Goal: Information Seeking & Learning: Learn about a topic

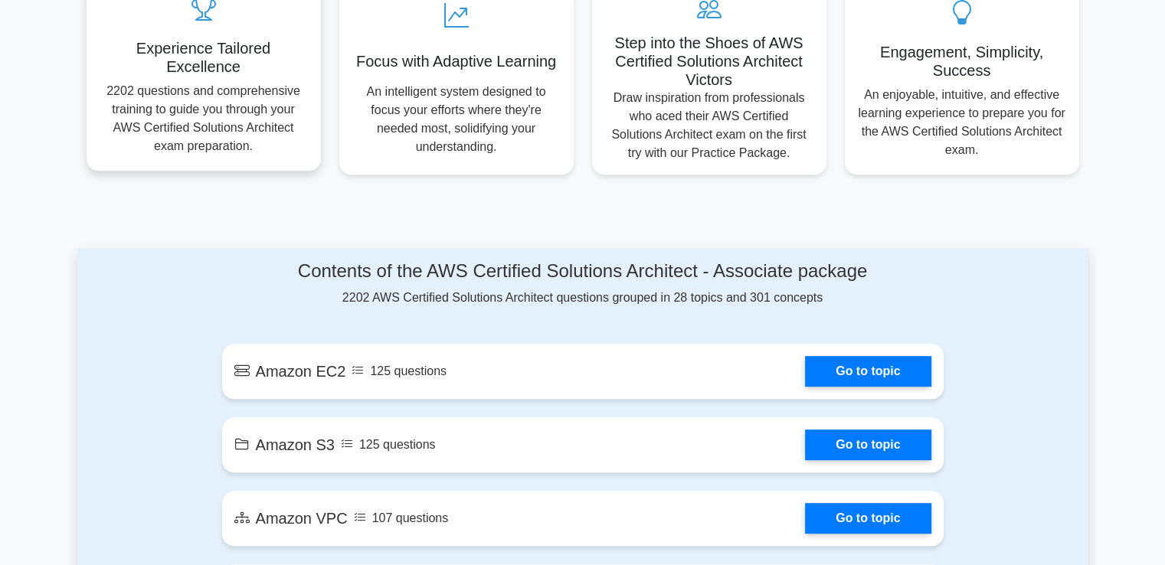
scroll to position [689, 0]
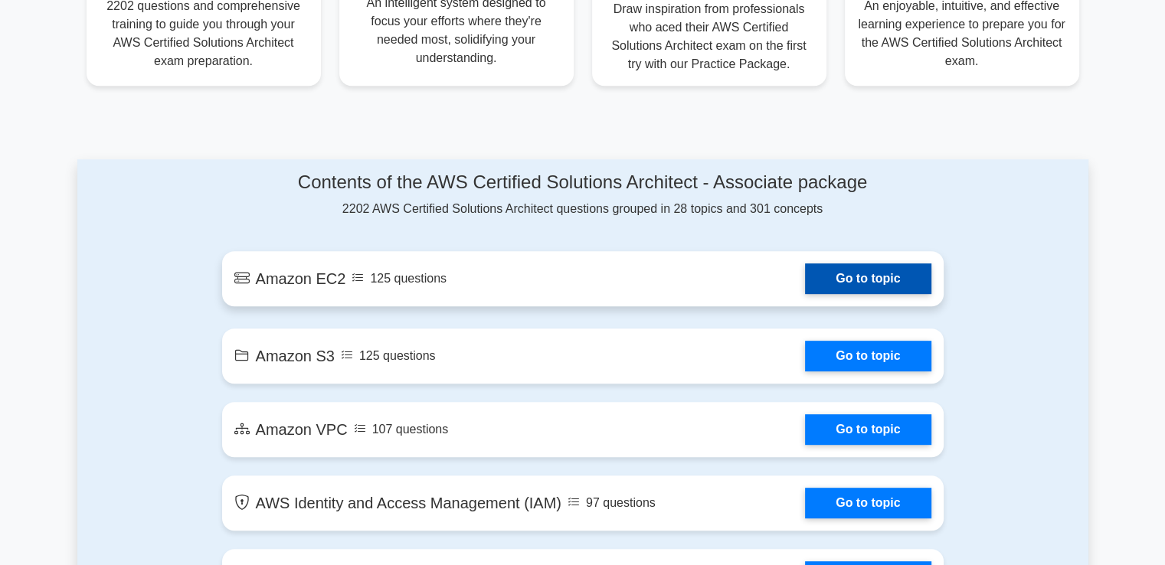
click at [805, 283] on link "Go to topic" at bounding box center [868, 278] width 126 height 31
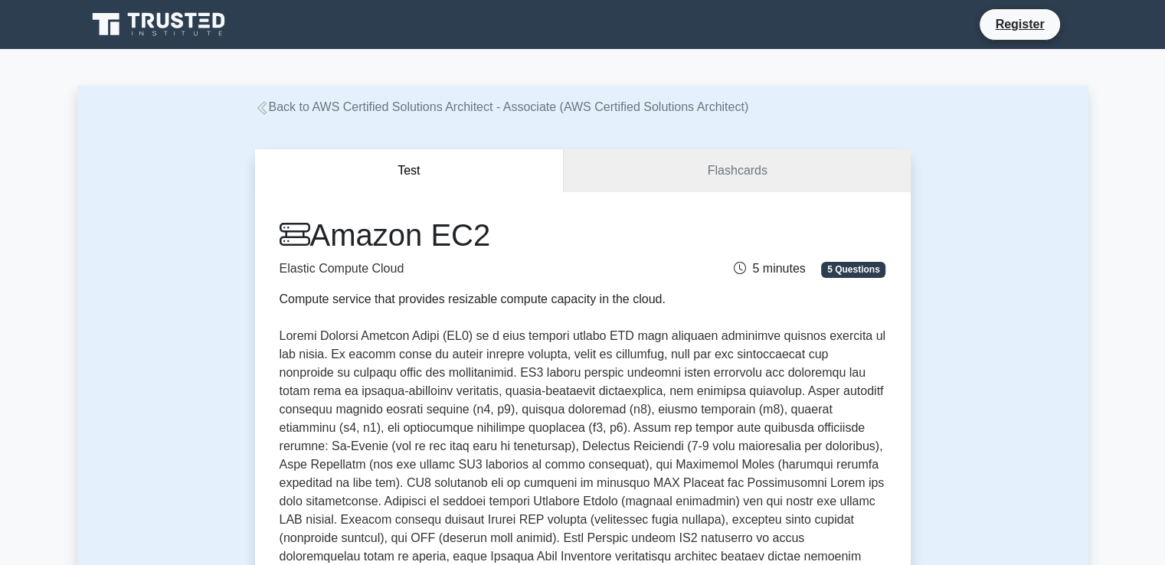
scroll to position [383, 0]
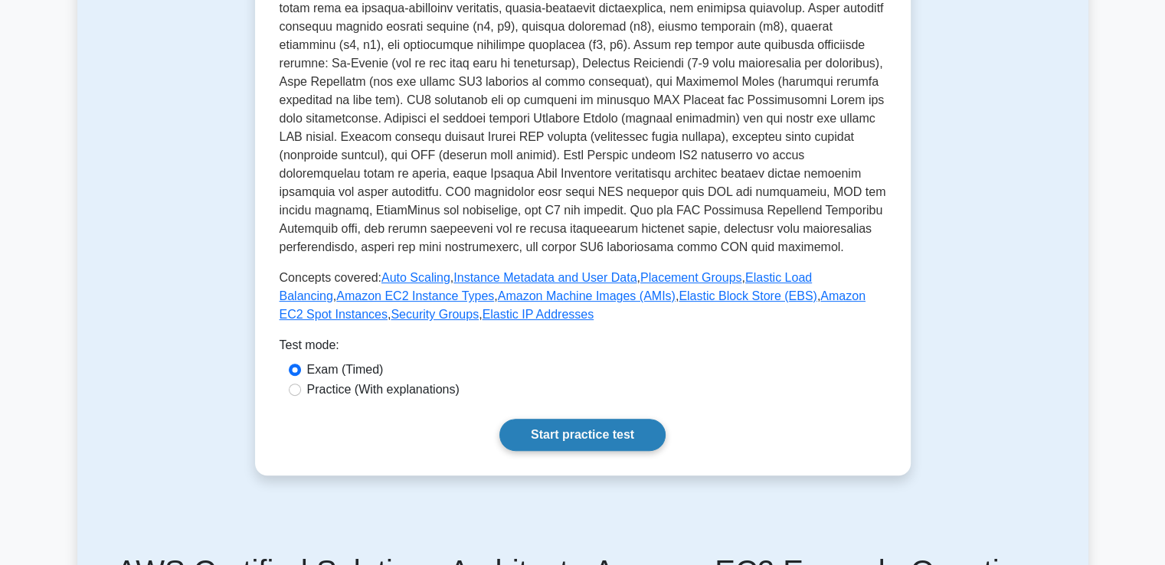
click at [556, 422] on link "Start practice test" at bounding box center [582, 435] width 166 height 32
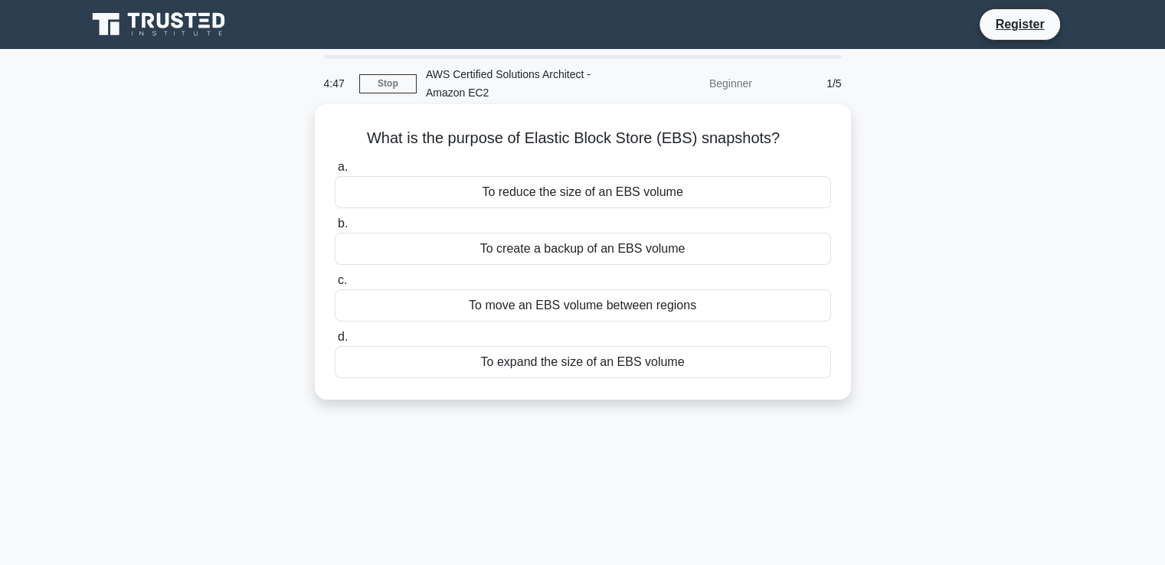
click at [603, 203] on div "To reduce the size of an EBS volume" at bounding box center [583, 192] width 496 height 32
click at [335, 172] on input "a. To reduce the size of an EBS volume" at bounding box center [335, 167] width 0 height 10
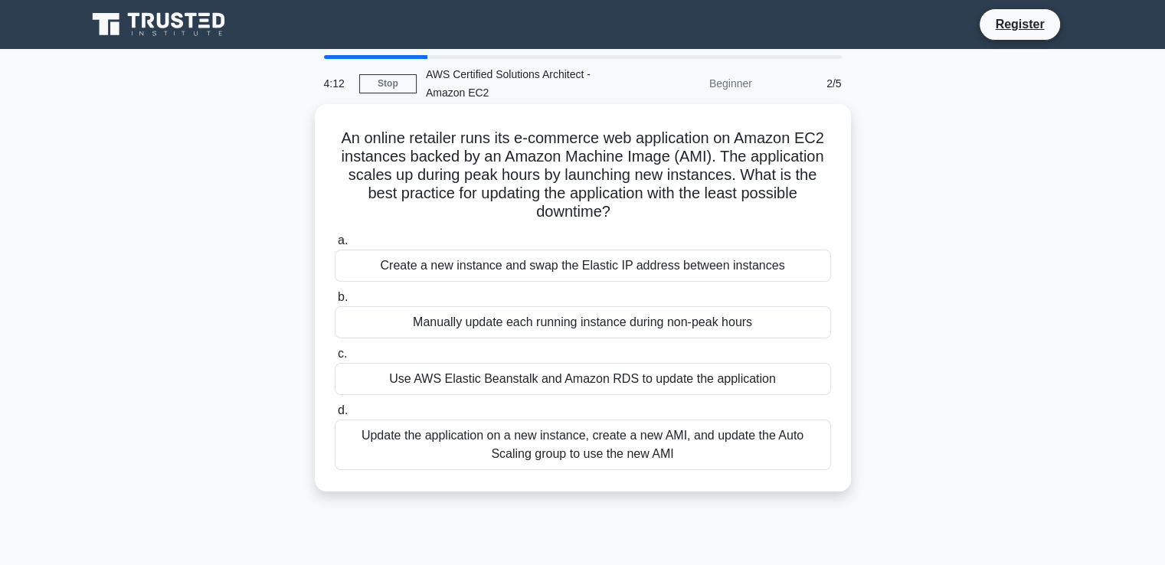
click at [686, 373] on div "Use AWS Elastic Beanstalk and Amazon RDS to update the application" at bounding box center [583, 379] width 496 height 32
click at [335, 359] on input "c. Use AWS Elastic Beanstalk and Amazon RDS to update the application" at bounding box center [335, 354] width 0 height 10
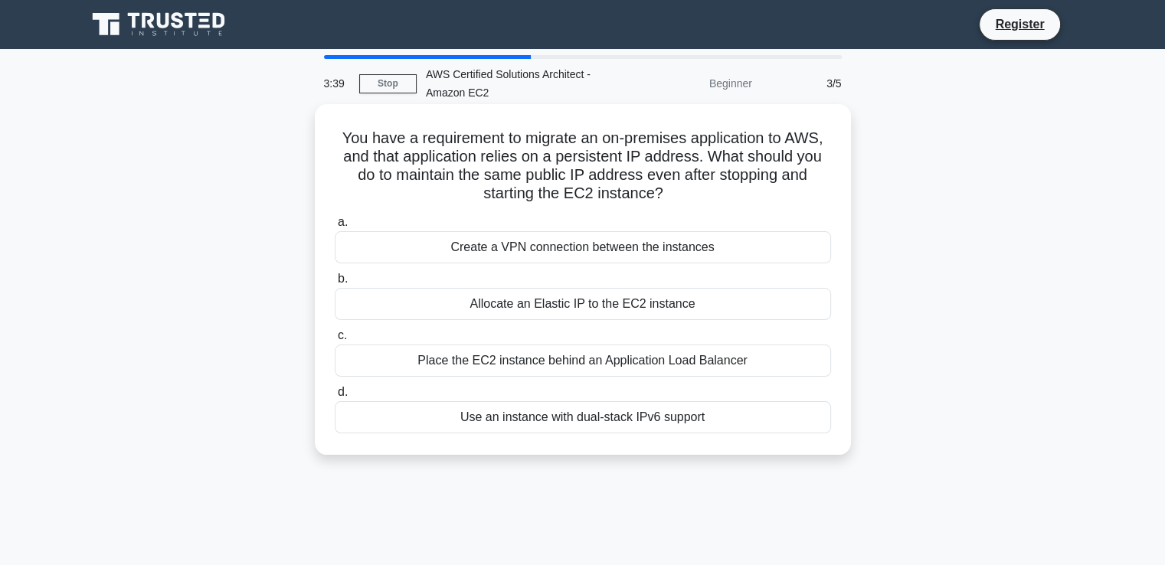
click at [489, 359] on div "Place the EC2 instance behind an Application Load Balancer" at bounding box center [583, 361] width 496 height 32
click at [335, 341] on input "c. Place the EC2 instance behind an Application Load Balancer" at bounding box center [335, 336] width 0 height 10
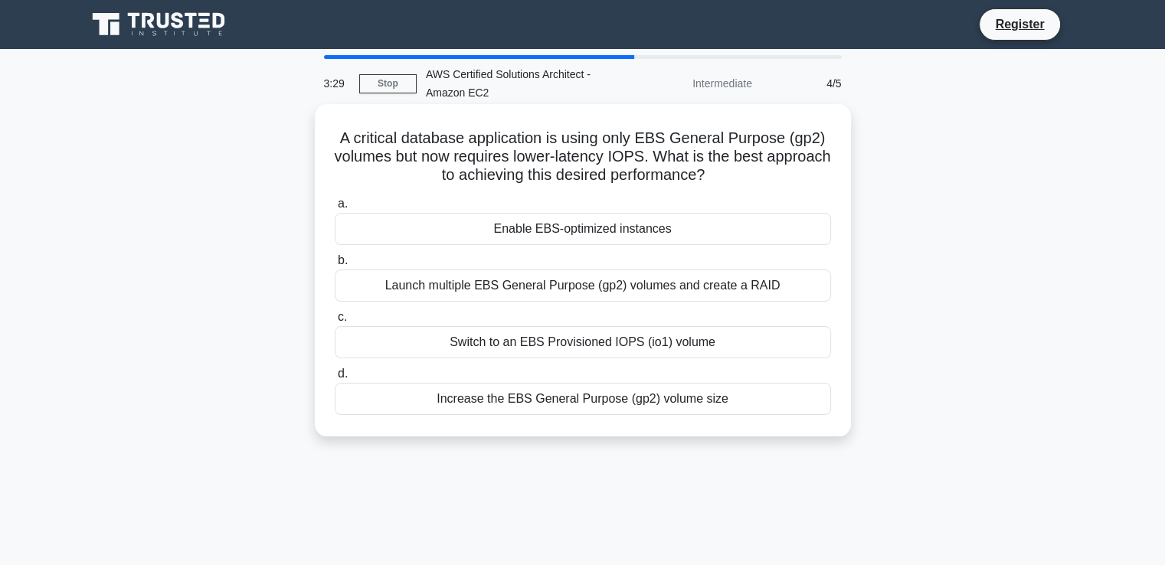
click at [480, 301] on div "Launch multiple EBS General Purpose (gp2) volumes and create a RAID" at bounding box center [583, 286] width 496 height 32
click at [335, 266] on input "b. Launch multiple EBS General Purpose (gp2) volumes and create a RAID" at bounding box center [335, 261] width 0 height 10
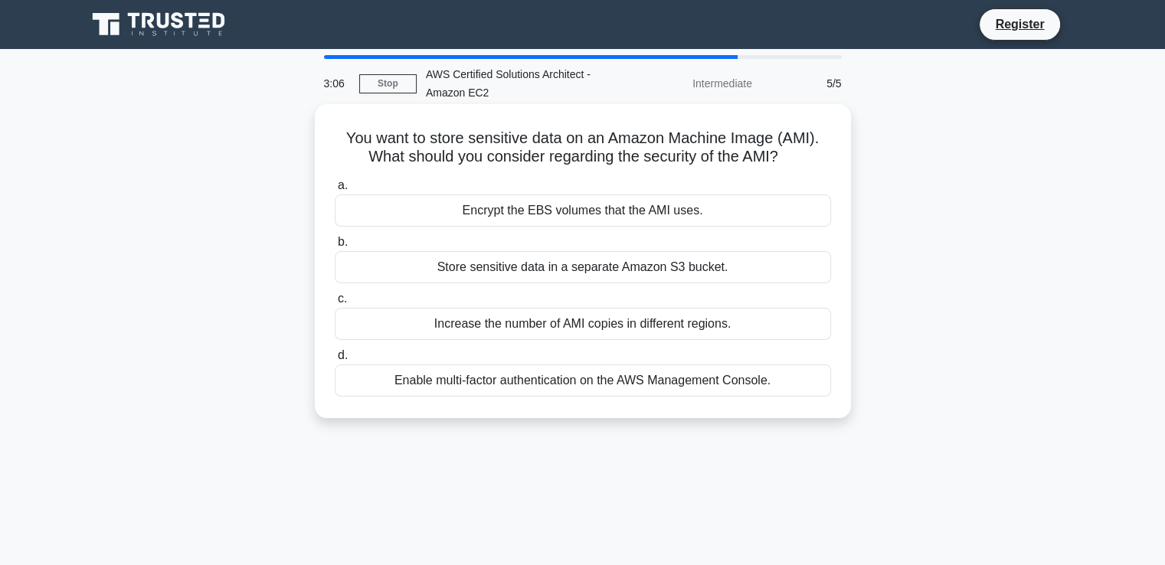
click at [515, 384] on div "Enable multi-factor authentication on the AWS Management Console." at bounding box center [583, 381] width 496 height 32
click at [335, 361] on input "d. Enable multi-factor authentication on the AWS Management Console." at bounding box center [335, 356] width 0 height 10
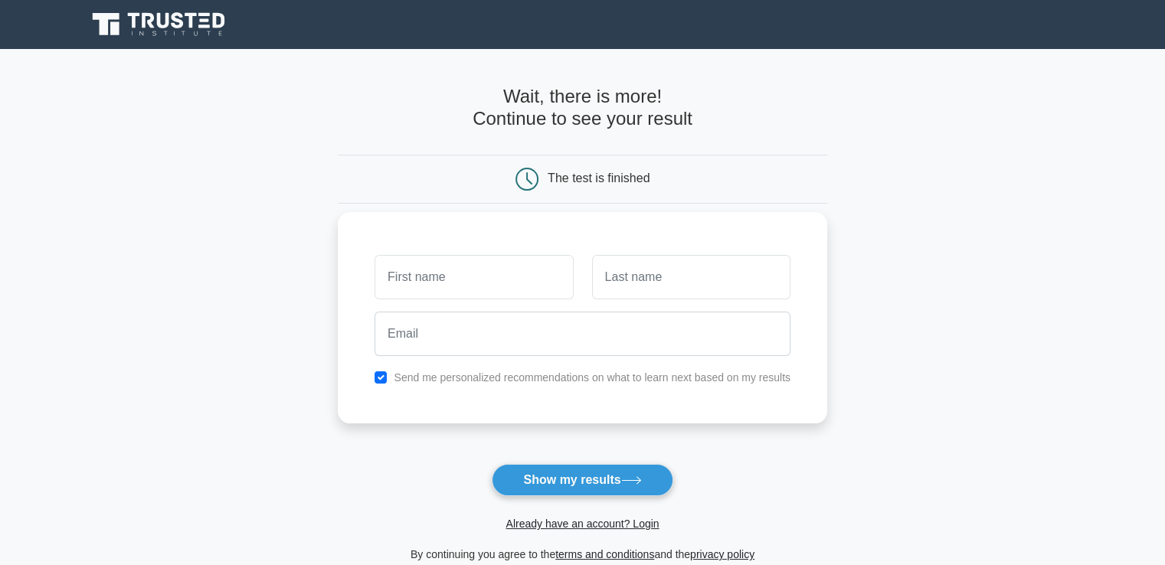
click at [536, 281] on input "text" at bounding box center [474, 277] width 198 height 44
type input "Gargi"
click at [633, 296] on input "text" at bounding box center [691, 277] width 198 height 44
type input "Koparkar"
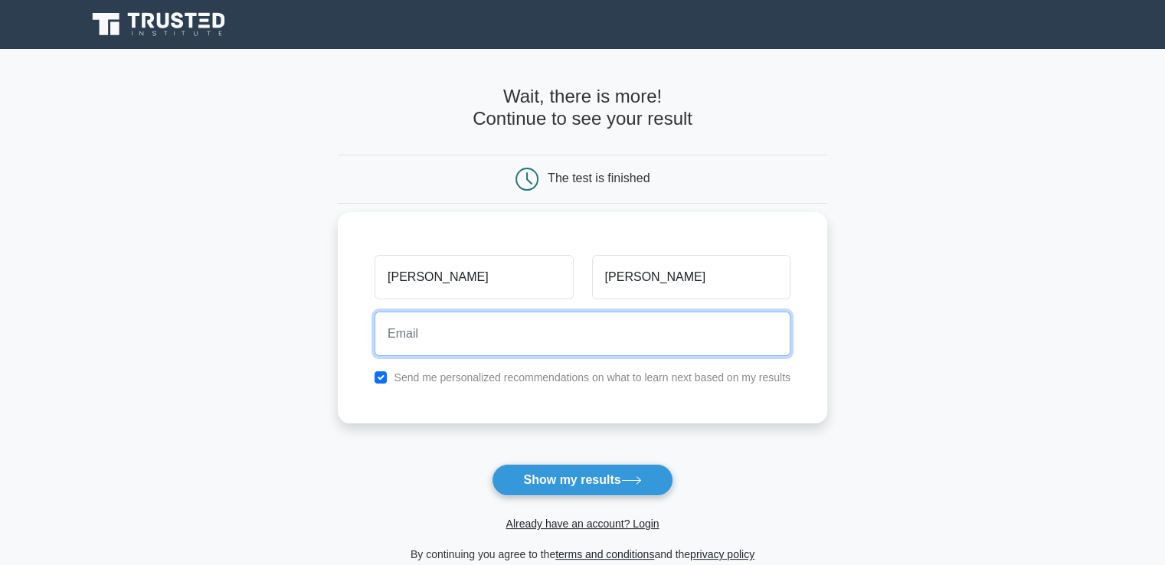
click at [590, 340] on input "email" at bounding box center [583, 334] width 416 height 44
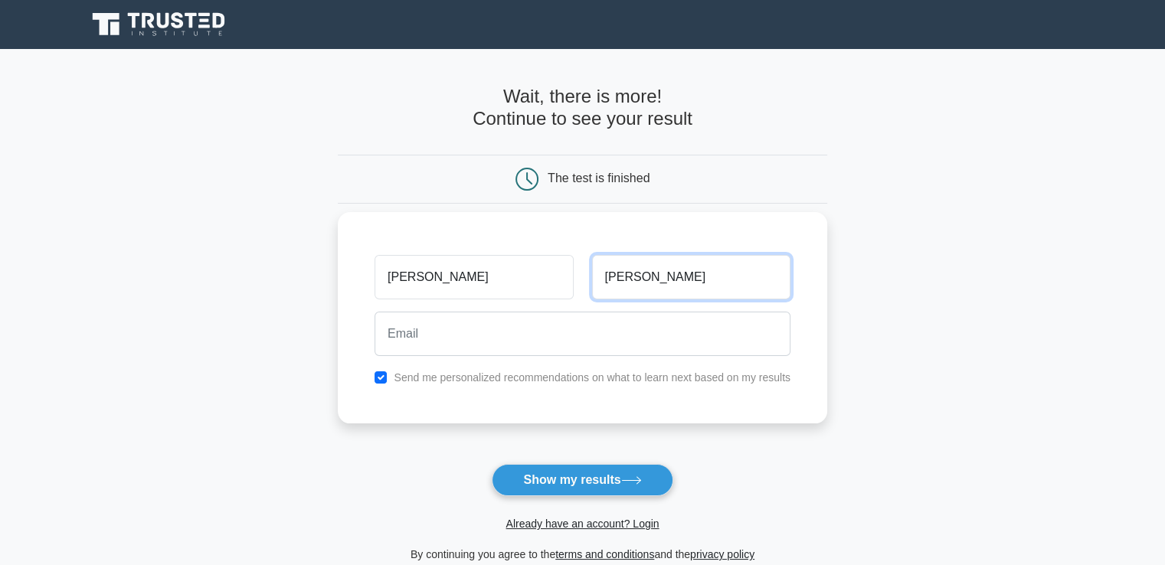
click at [669, 270] on input "Koparkar" at bounding box center [691, 277] width 198 height 44
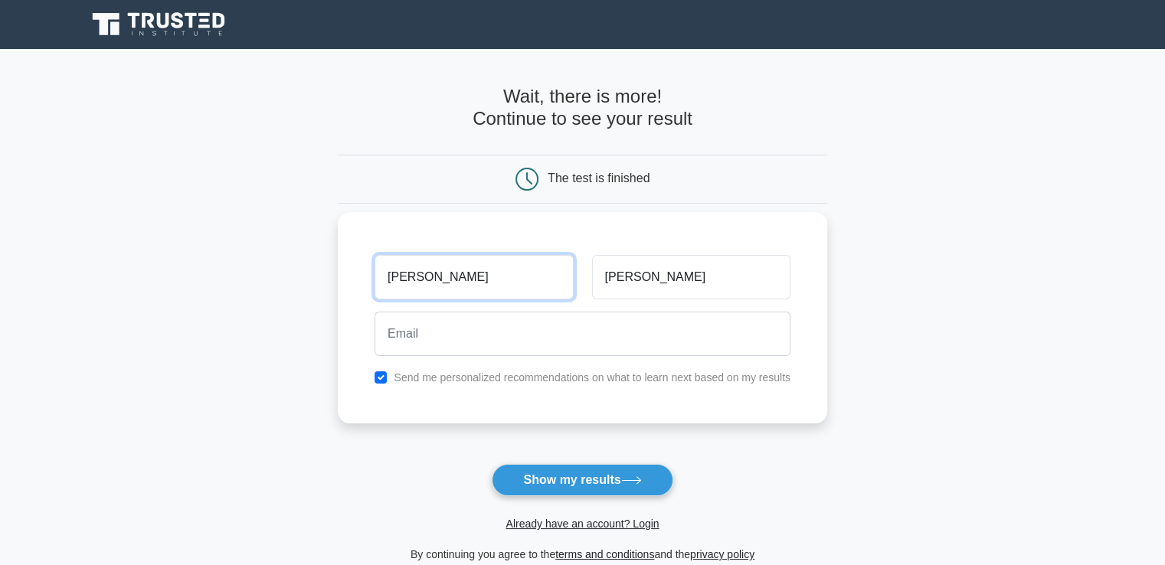
drag, startPoint x: 455, startPoint y: 270, endPoint x: 374, endPoint y: 276, distance: 81.5
click at [374, 276] on div "Gargi" at bounding box center [473, 277] width 217 height 57
type input "[PERSON_NAME]"
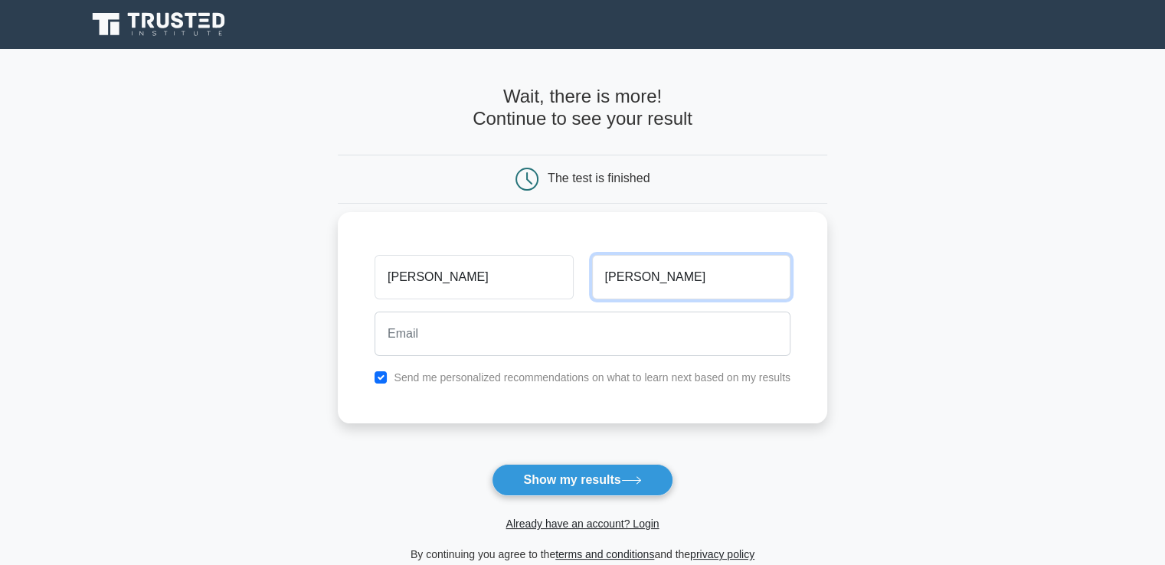
click at [671, 269] on input "Koparkar" at bounding box center [691, 277] width 198 height 44
type input "Doe"
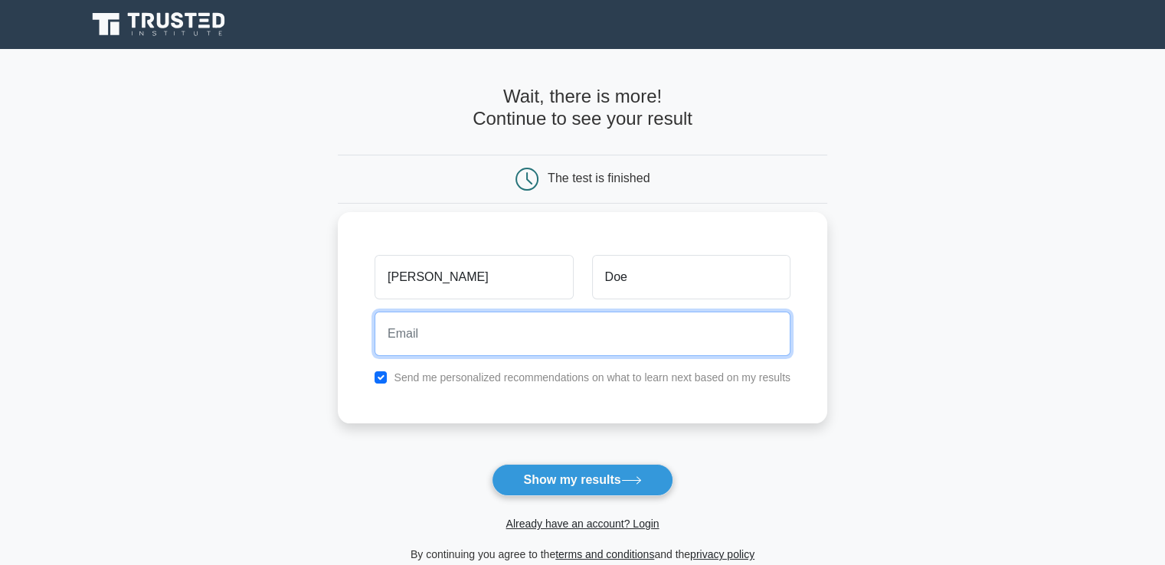
click at [437, 329] on input "email" at bounding box center [583, 334] width 416 height 44
paste input "degekey452@baxidy.com"
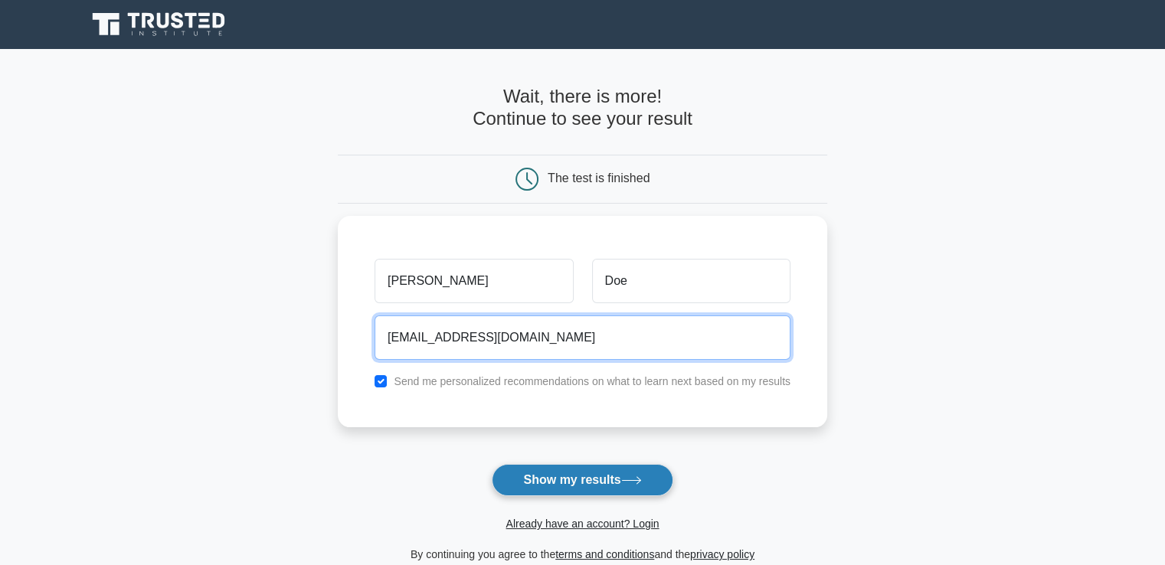
type input "degekey452@baxidy.com"
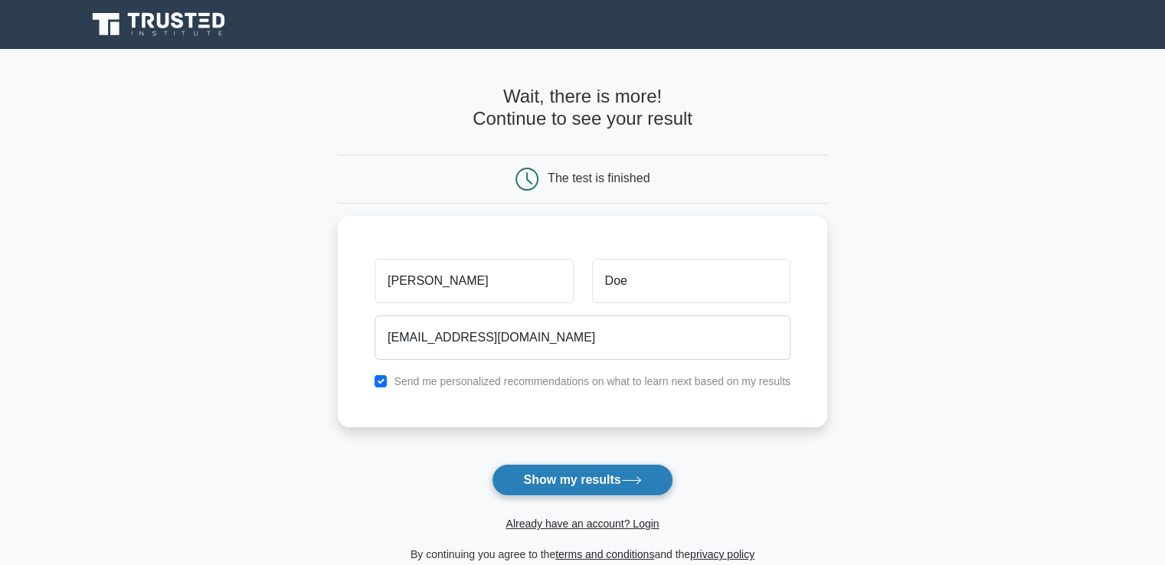
click at [613, 472] on button "Show my results" at bounding box center [582, 480] width 181 height 32
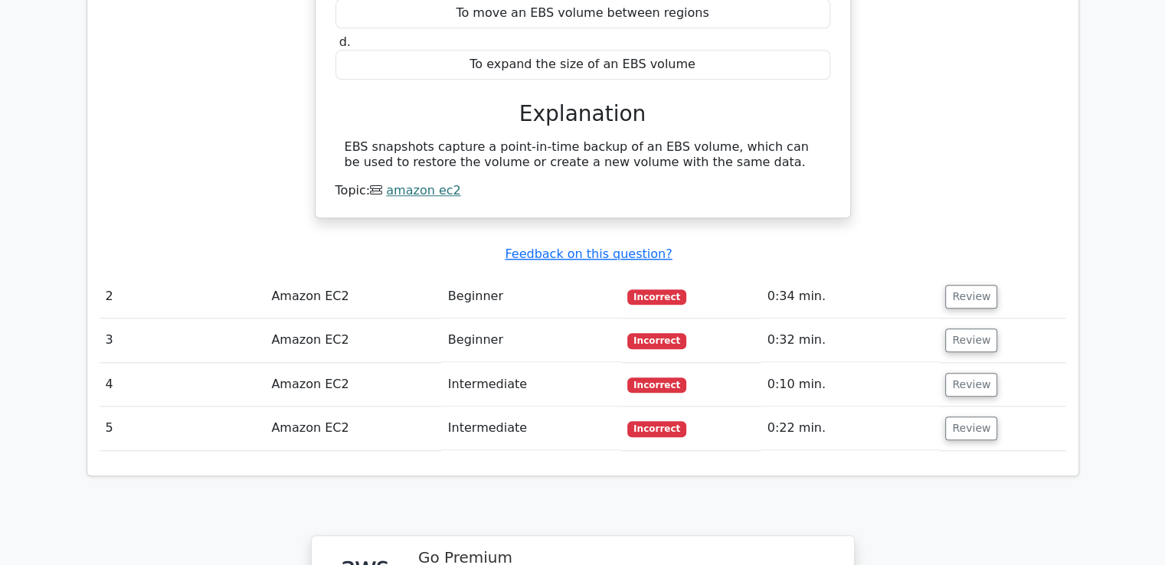
scroll to position [1455, 0]
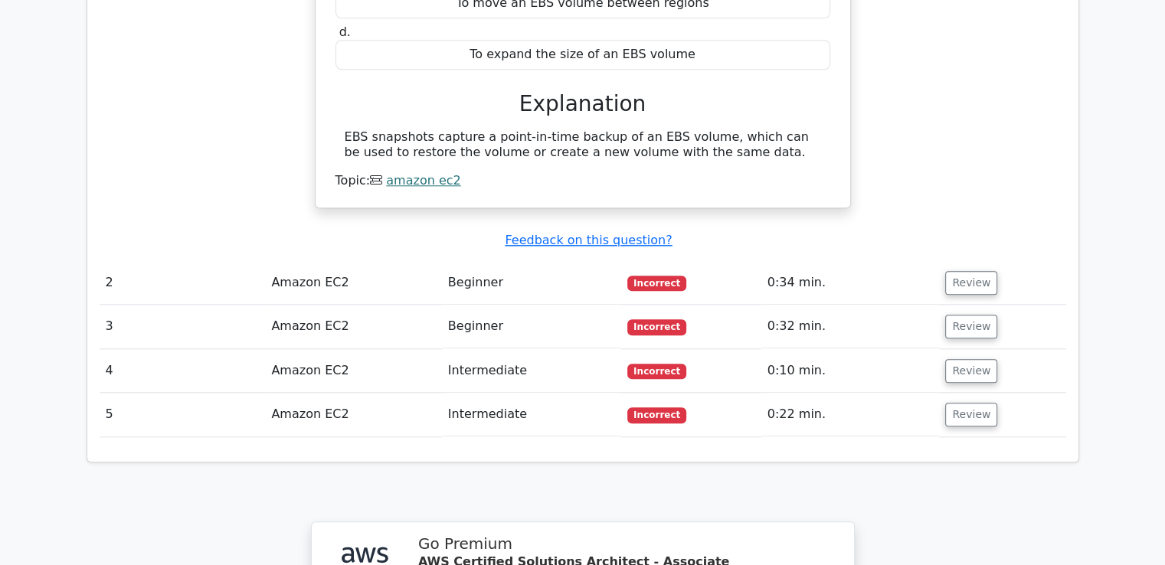
click at [154, 261] on td "2" at bounding box center [183, 283] width 166 height 44
click at [278, 261] on td "Amazon EC2" at bounding box center [353, 283] width 176 height 44
click at [324, 261] on td "Amazon EC2" at bounding box center [353, 283] width 176 height 44
click at [945, 271] on button "Review" at bounding box center [971, 283] width 52 height 24
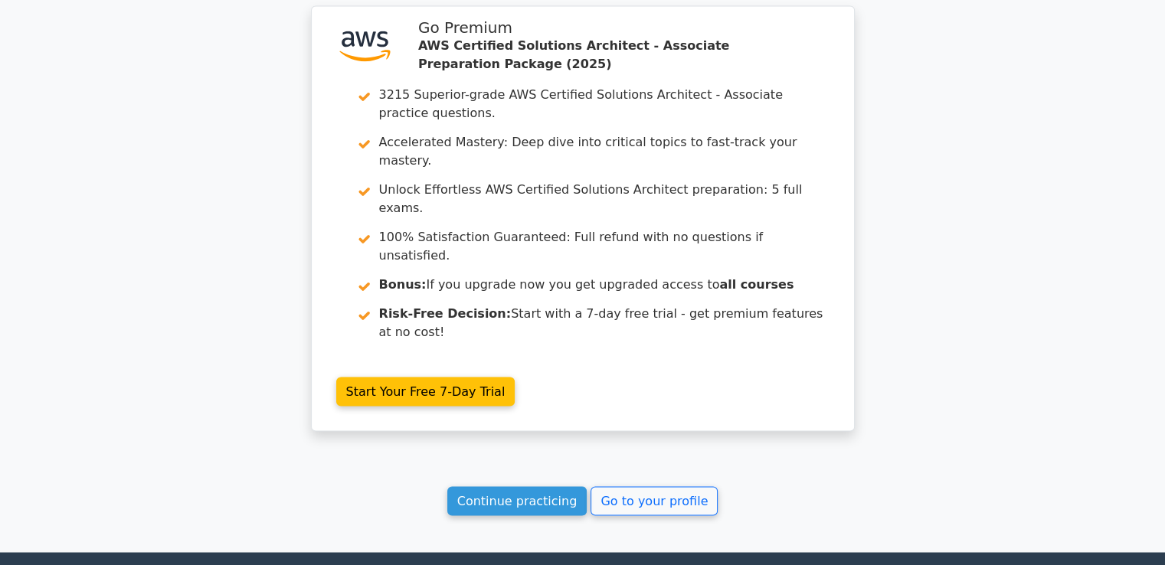
scroll to position [2579, 0]
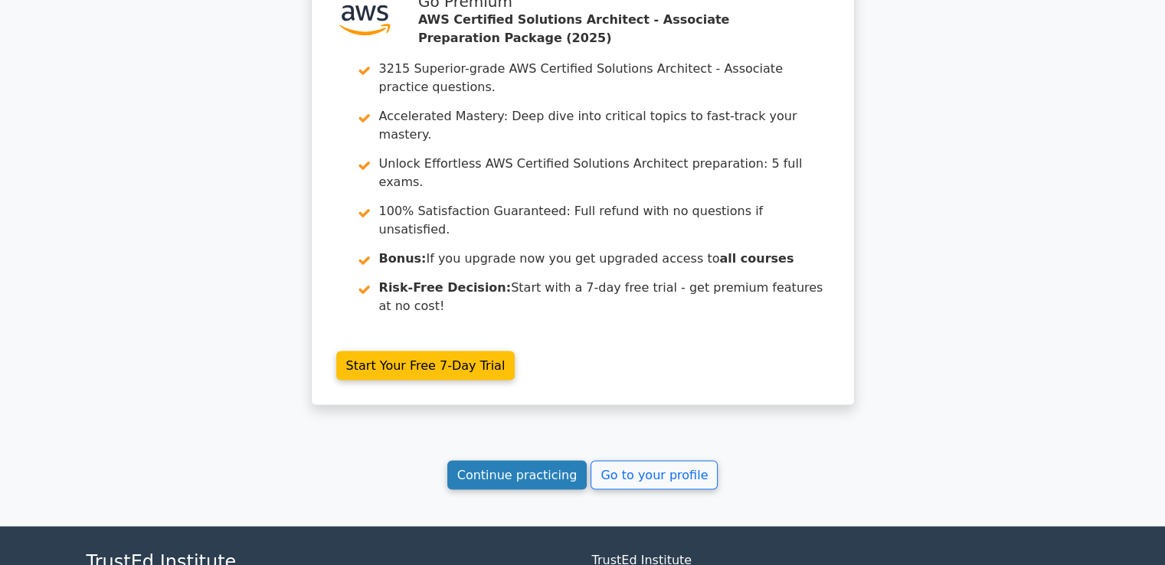
click at [558, 460] on link "Continue practicing" at bounding box center [517, 474] width 140 height 29
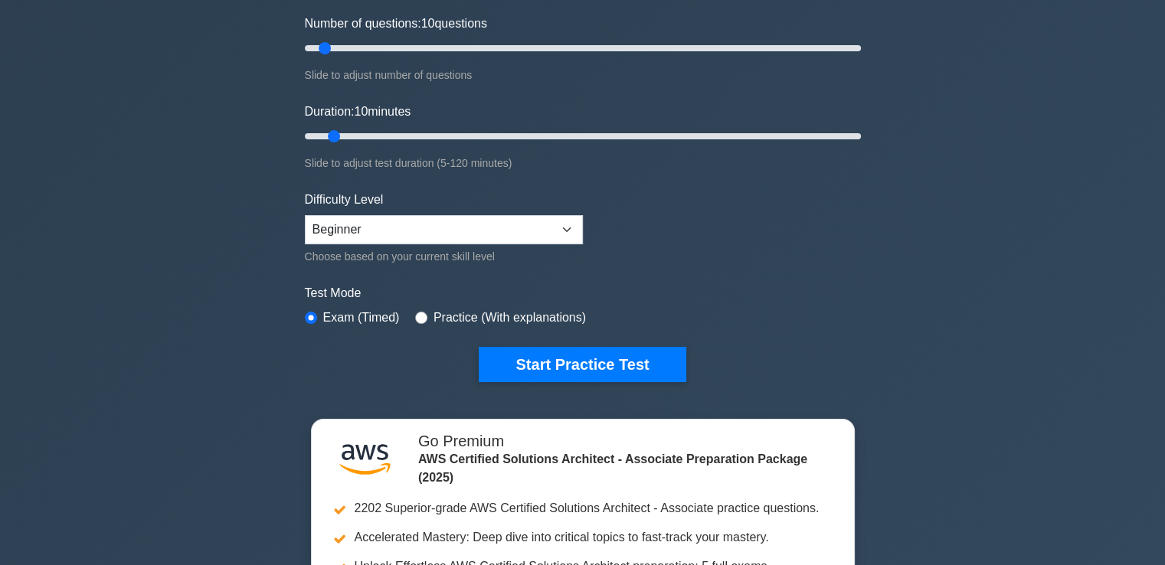
scroll to position [306, 0]
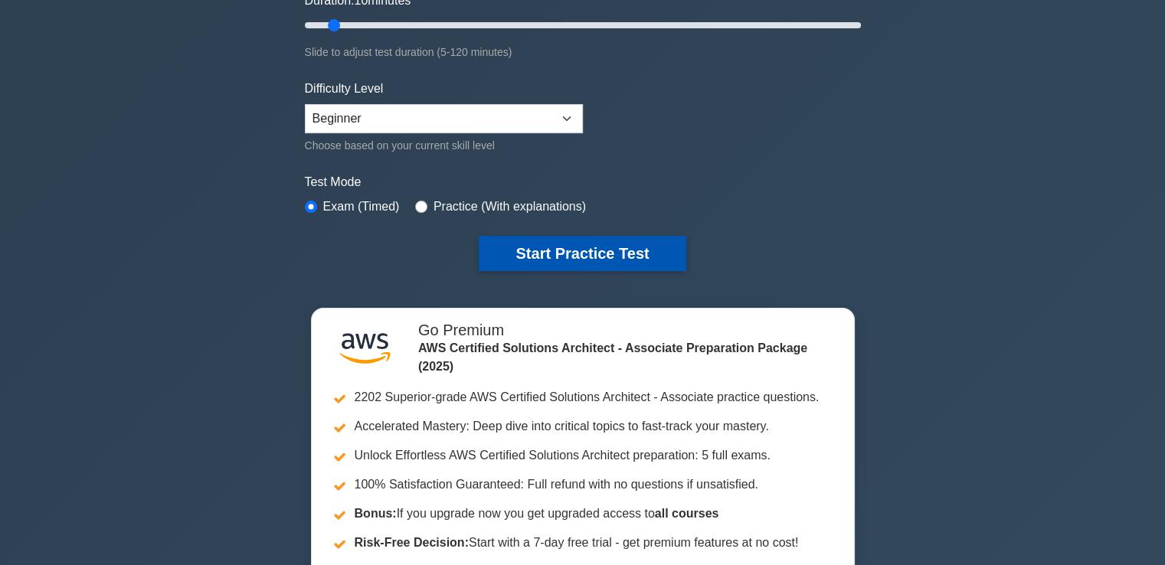
click at [585, 250] on button "Start Practice Test" at bounding box center [582, 253] width 207 height 35
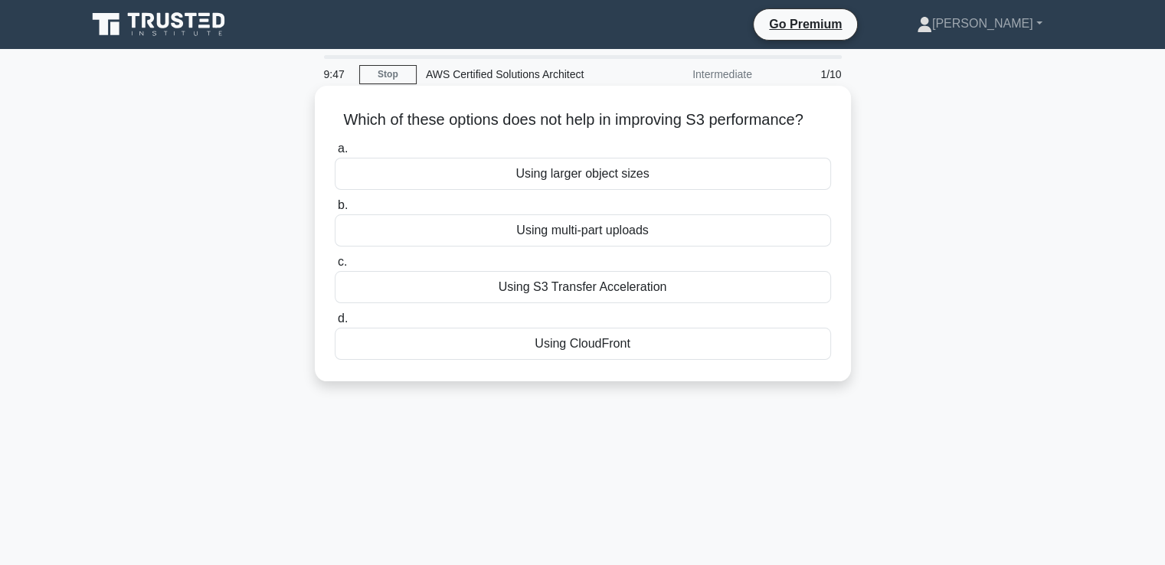
click at [585, 348] on div "Using CloudFront" at bounding box center [583, 344] width 496 height 32
click at [335, 324] on input "d. Using CloudFront" at bounding box center [335, 319] width 0 height 10
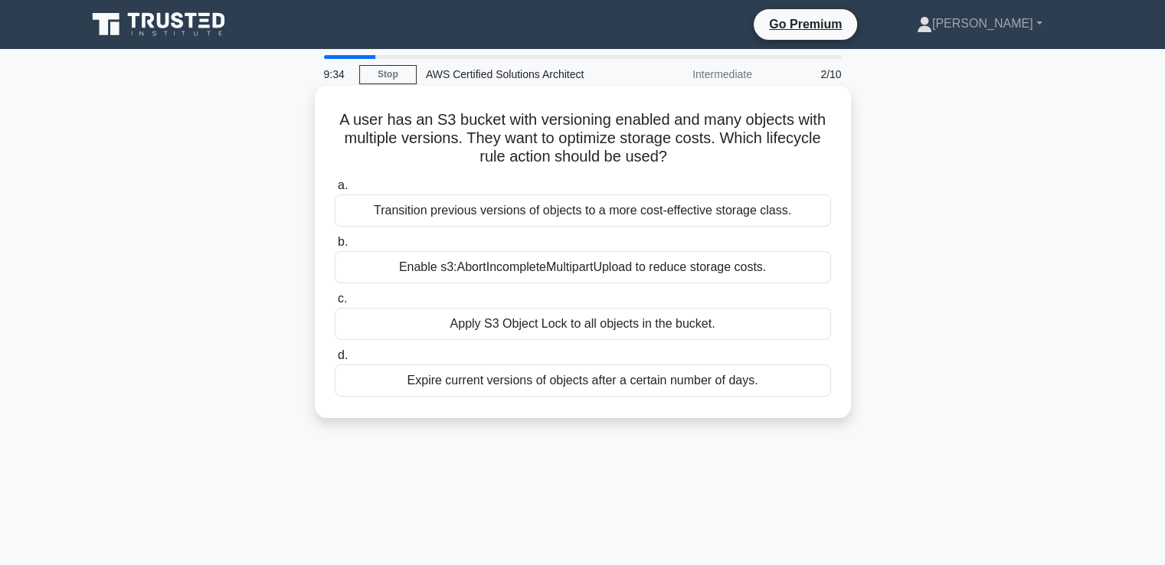
click at [597, 322] on div "Apply S3 Object Lock to all objects in the bucket." at bounding box center [583, 324] width 496 height 32
click at [335, 304] on input "c. Apply S3 Object Lock to all objects in the bucket." at bounding box center [335, 299] width 0 height 10
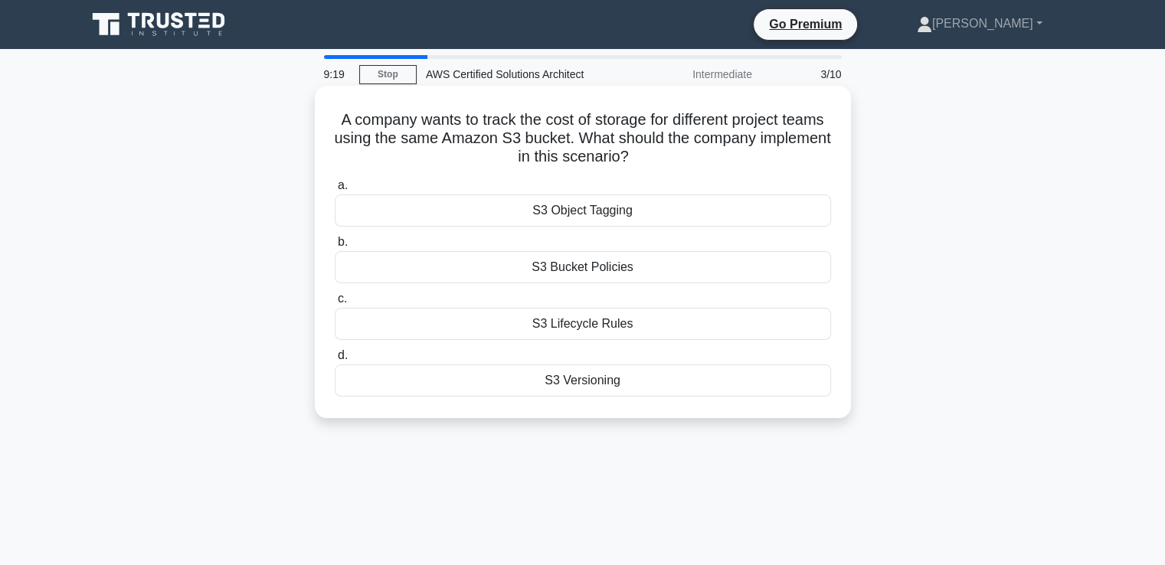
click at [619, 273] on div "S3 Bucket Policies" at bounding box center [583, 267] width 496 height 32
click at [335, 247] on input "b. S3 Bucket Policies" at bounding box center [335, 242] width 0 height 10
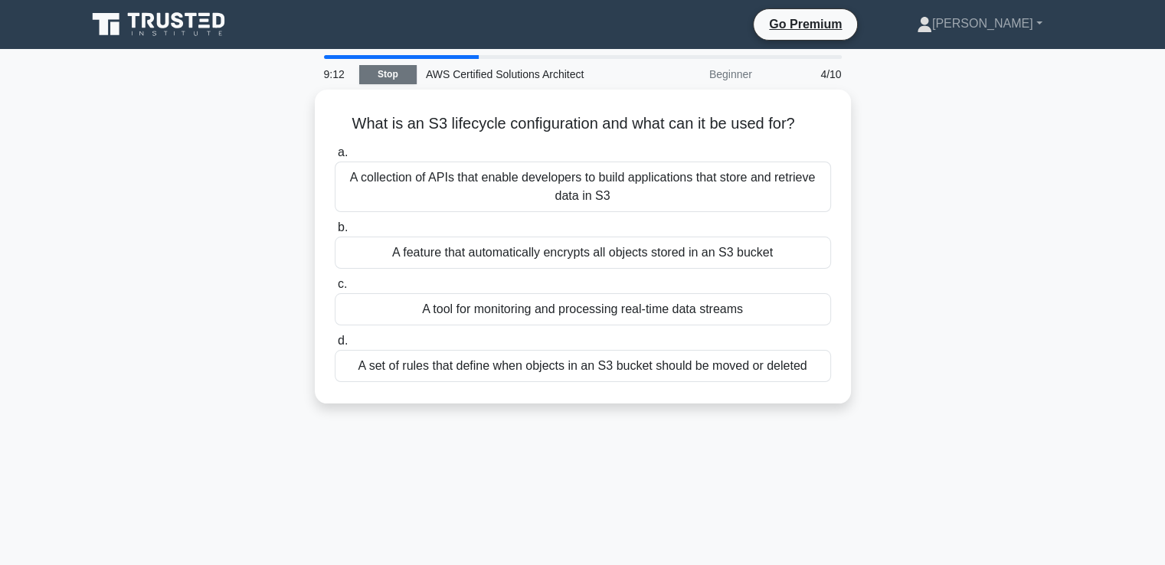
click at [396, 76] on link "Stop" at bounding box center [387, 74] width 57 height 19
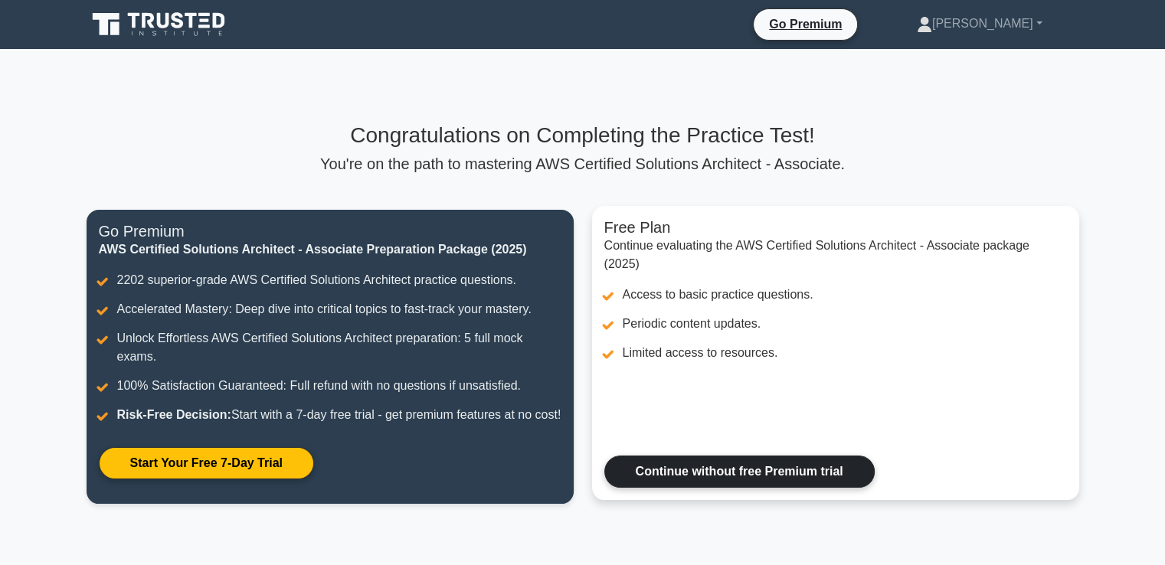
click at [769, 488] on link "Continue without free Premium trial" at bounding box center [739, 472] width 270 height 32
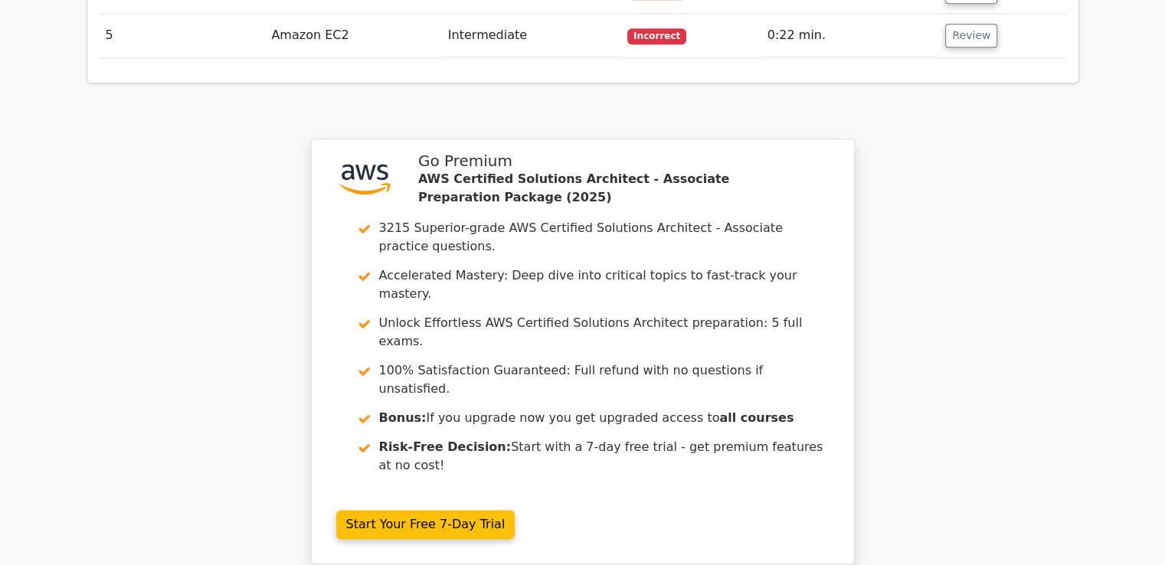
scroll to position [1998, 0]
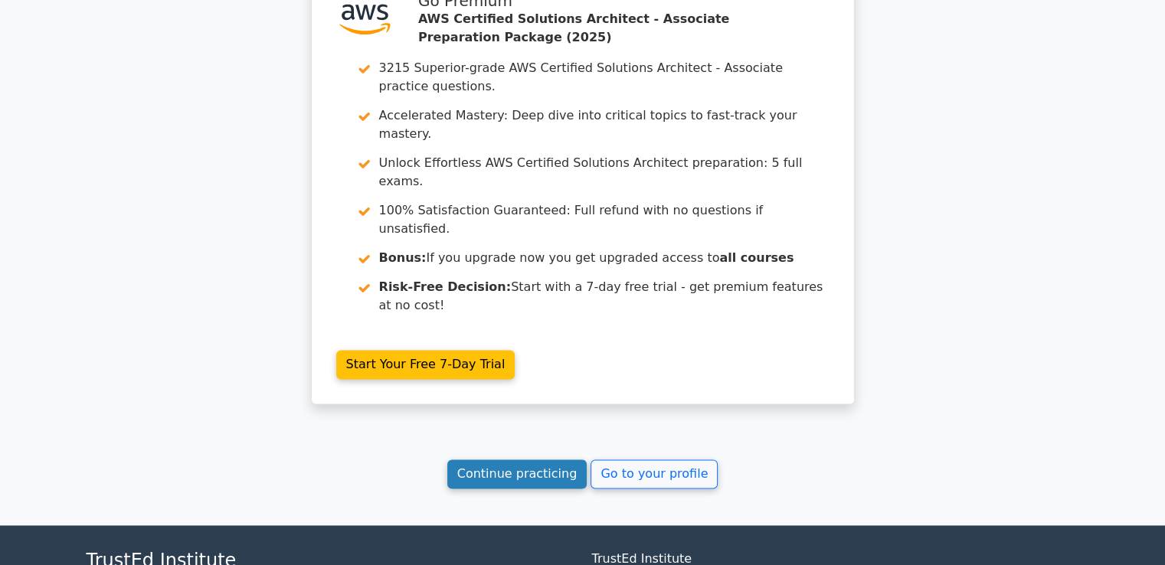
click at [551, 460] on link "Continue practicing" at bounding box center [517, 474] width 140 height 29
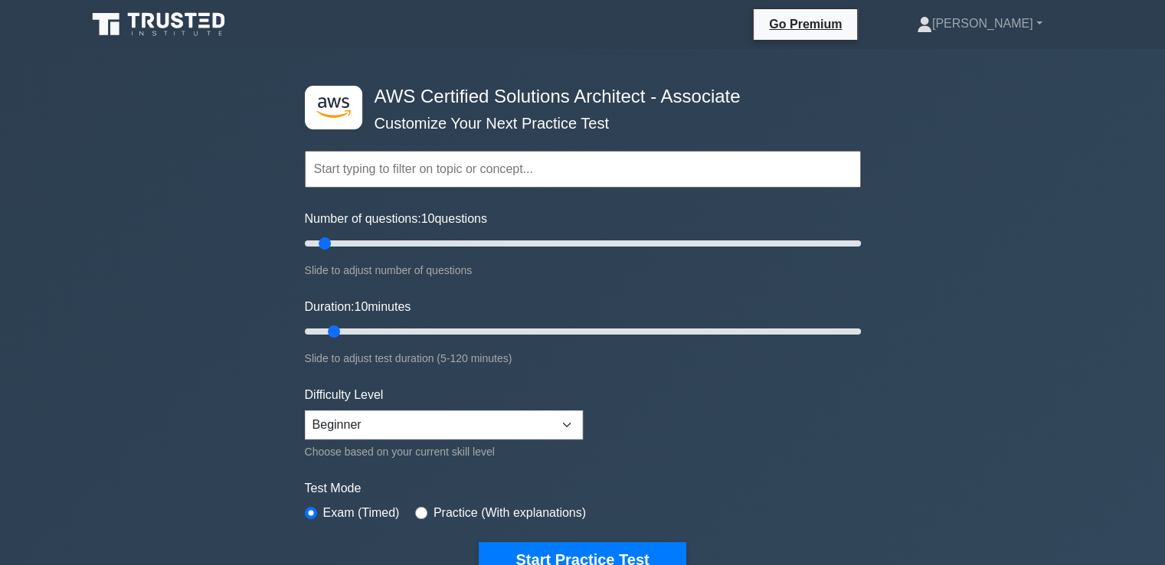
click at [648, 97] on h4 "AWS Certified Solutions Architect - Associate" at bounding box center [576, 97] width 417 height 22
click at [380, 182] on input "text" at bounding box center [583, 169] width 556 height 37
click at [541, 108] on div "Topics Amazon EC2 Amazon S3 Amazon VPC AWS Identity and Access Management (IAM)…" at bounding box center [583, 147] width 556 height 87
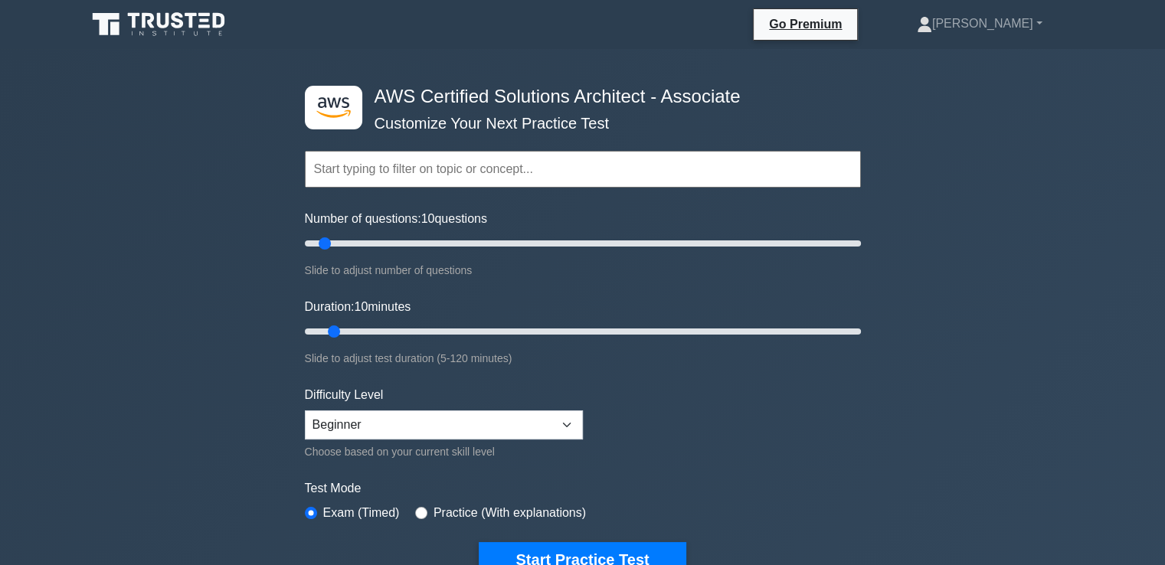
click at [554, 96] on h4 "AWS Certified Solutions Architect - Associate" at bounding box center [576, 97] width 417 height 22
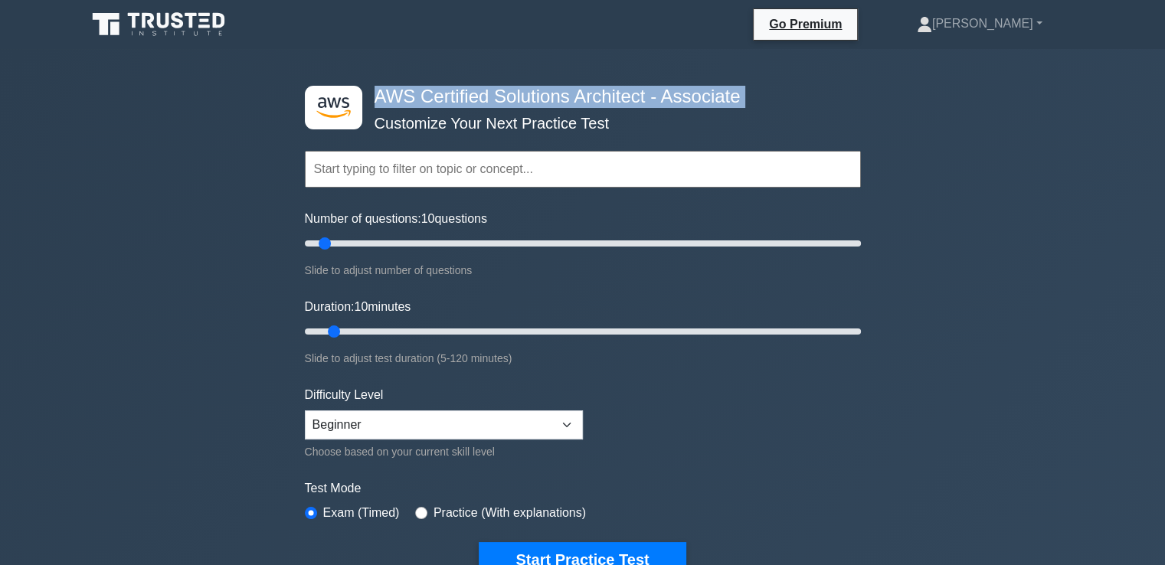
click at [554, 96] on h4 "AWS Certified Solutions Architect - Associate" at bounding box center [576, 97] width 417 height 22
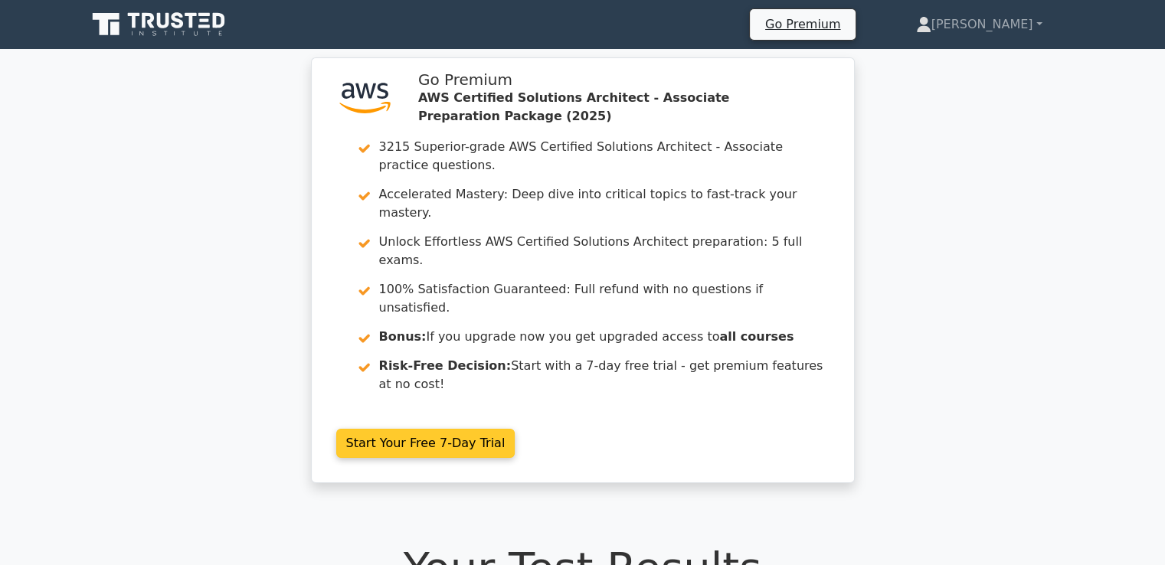
click at [453, 429] on link "Start Your Free 7-Day Trial" at bounding box center [425, 443] width 179 height 29
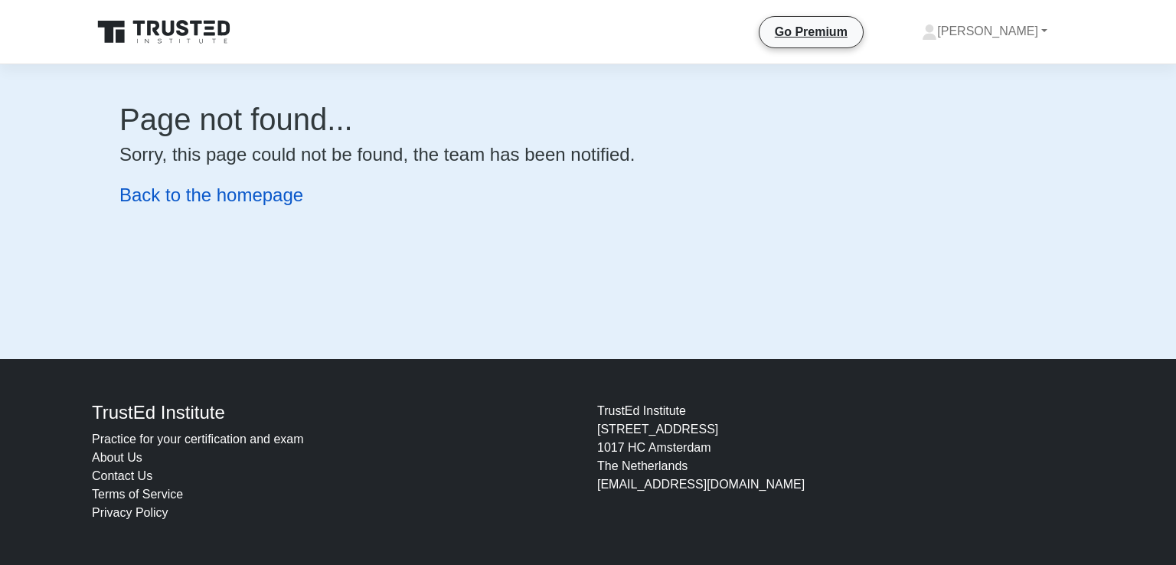
click at [162, 186] on link "Back to the homepage" at bounding box center [211, 195] width 184 height 21
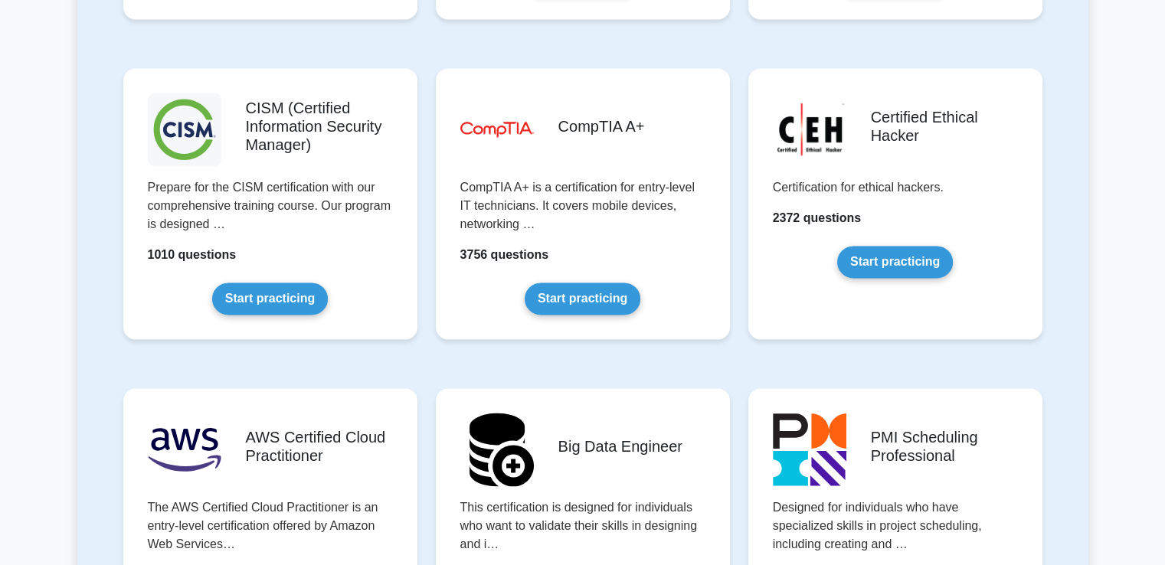
scroll to position [2298, 0]
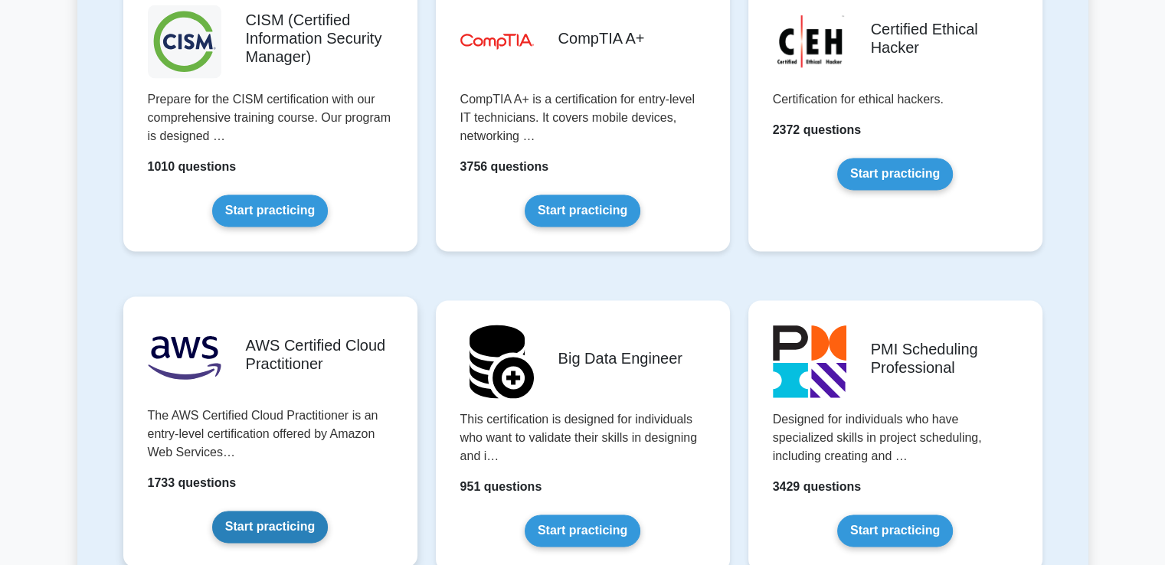
click at [268, 522] on link "Start practicing" at bounding box center [270, 527] width 116 height 32
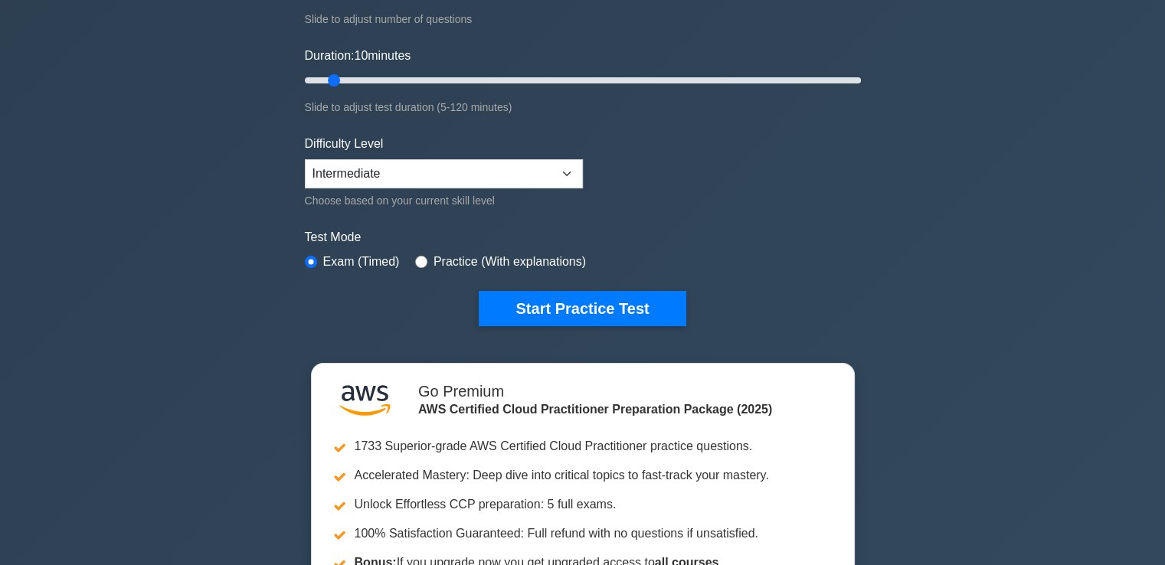
scroll to position [230, 0]
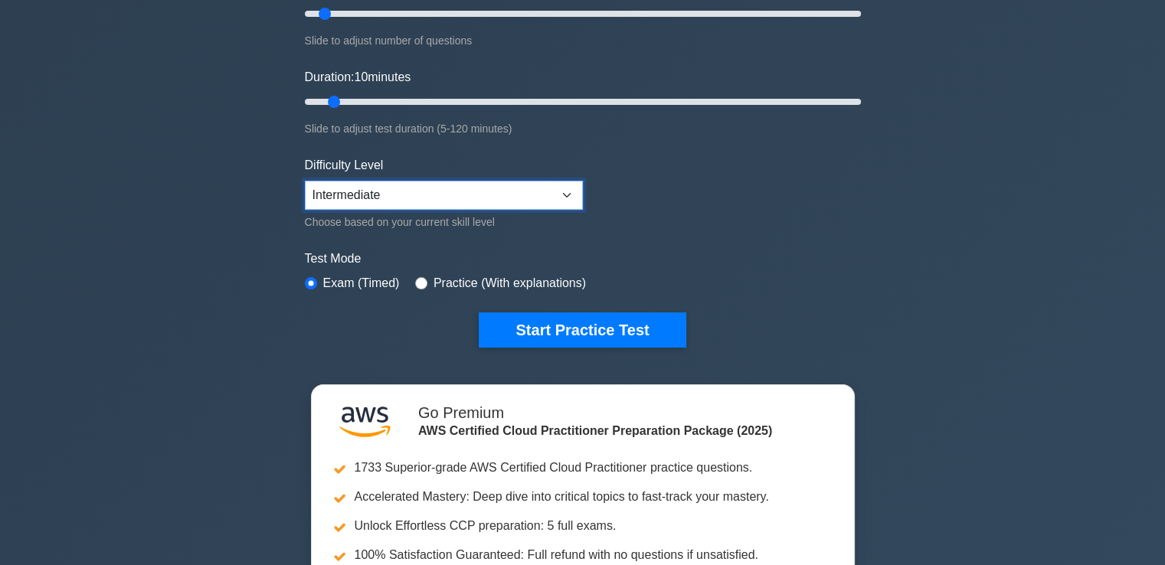
click at [530, 188] on select "Beginner Intermediate Expert" at bounding box center [444, 195] width 278 height 29
select select "beginner"
click at [305, 181] on select "Beginner Intermediate Expert" at bounding box center [444, 195] width 278 height 29
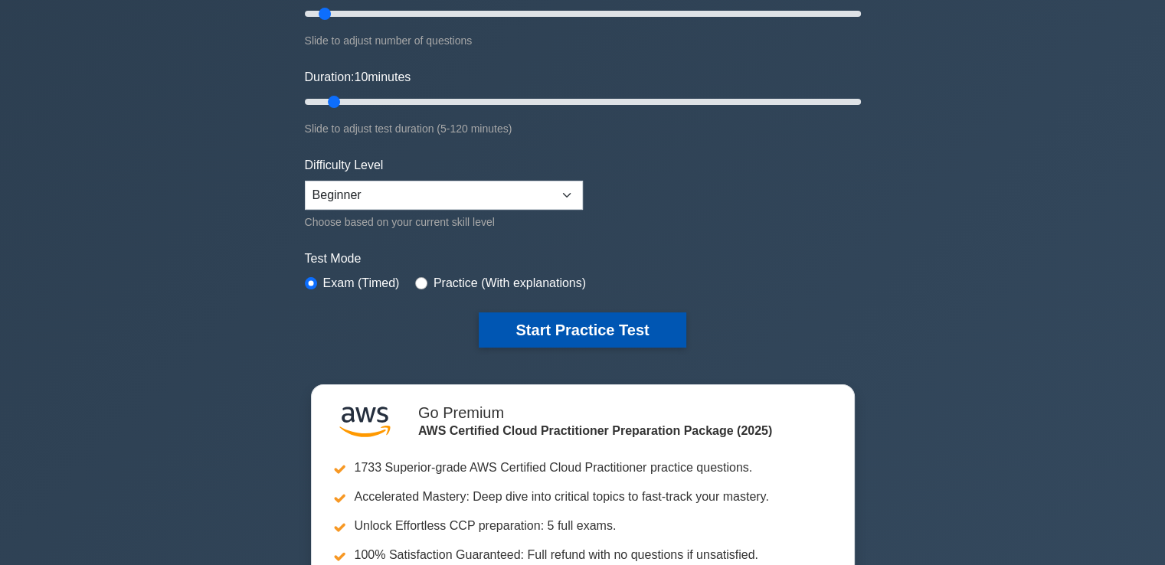
click at [527, 316] on button "Start Practice Test" at bounding box center [582, 329] width 207 height 35
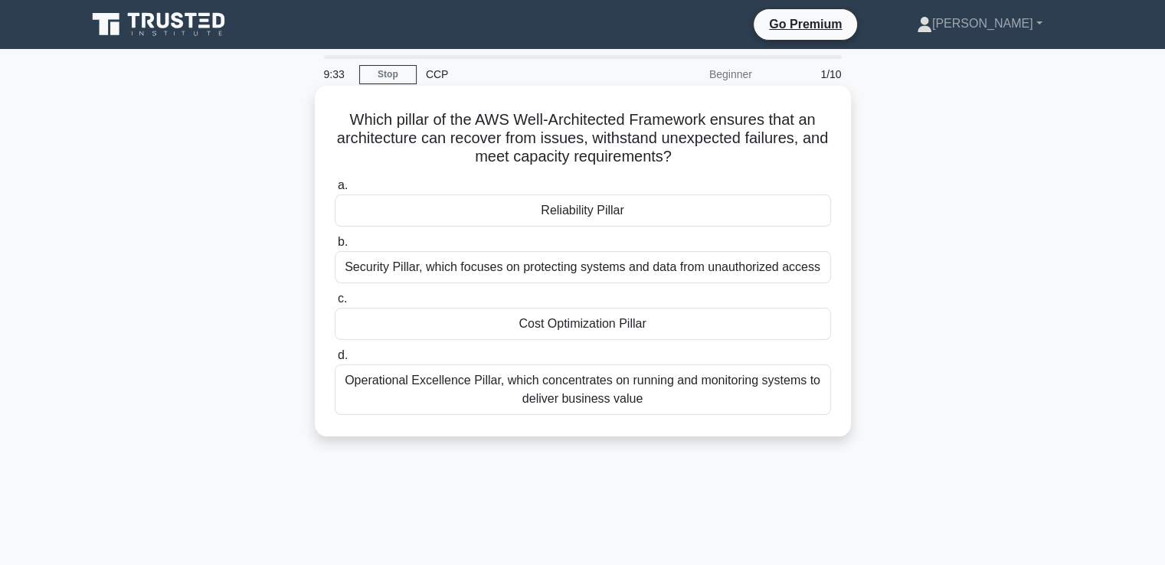
click at [723, 208] on div "Reliability Pillar" at bounding box center [583, 211] width 496 height 32
click at [335, 191] on input "a. Reliability Pillar" at bounding box center [335, 186] width 0 height 10
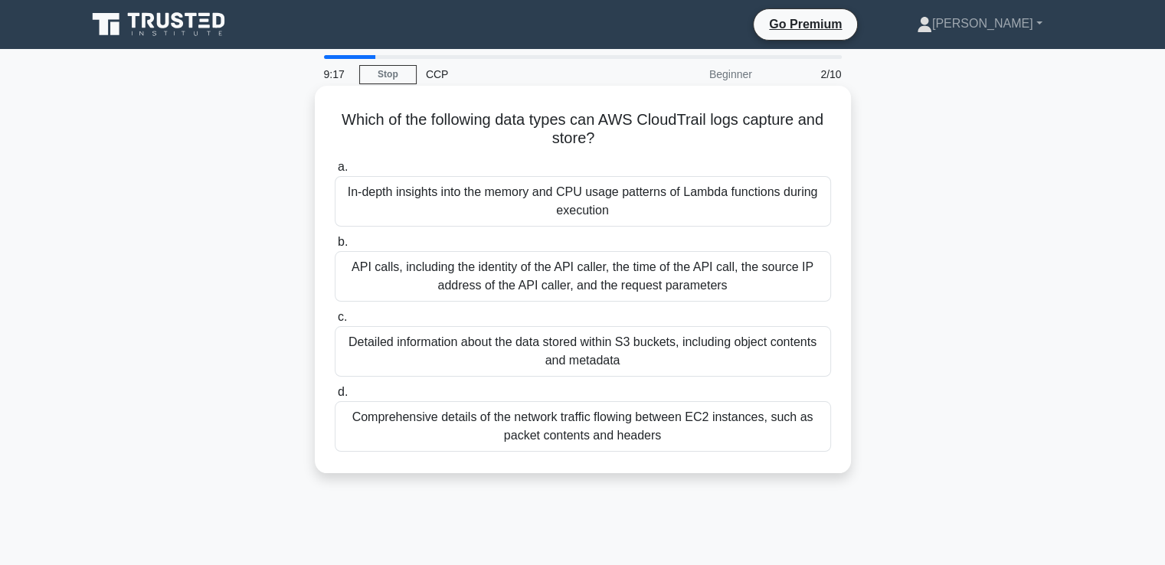
click at [607, 420] on div "Comprehensive details of the network traffic flowing between EC2 instances, suc…" at bounding box center [583, 426] width 496 height 51
click at [335, 397] on input "d. Comprehensive details of the network traffic flowing between EC2 instances, …" at bounding box center [335, 393] width 0 height 10
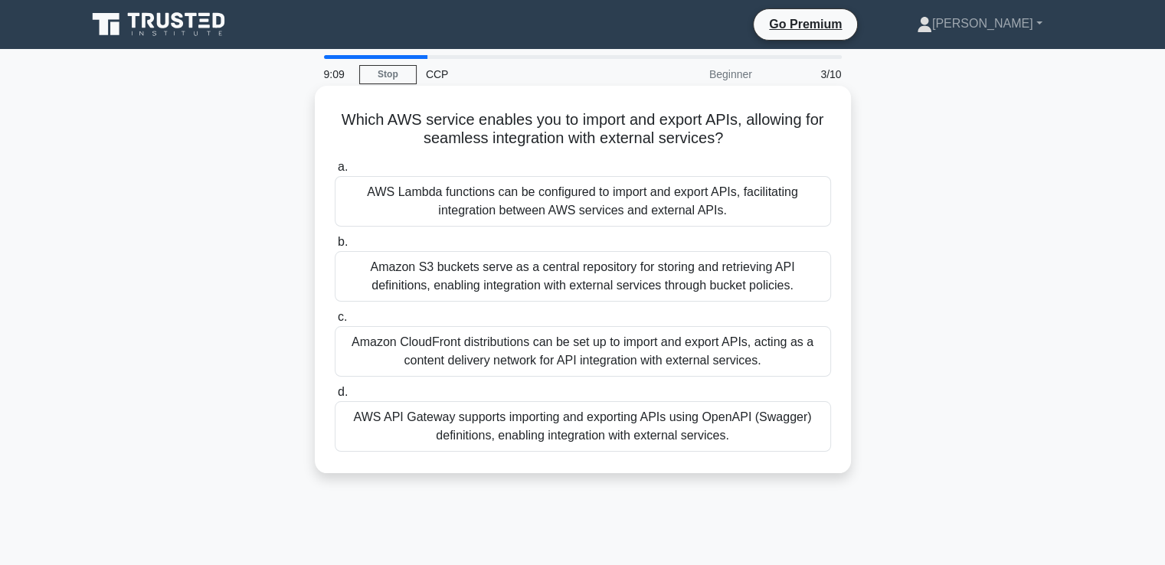
click at [468, 427] on div "AWS API Gateway supports importing and exporting APIs using OpenAPI (Swagger) d…" at bounding box center [583, 426] width 496 height 51
click at [335, 397] on input "d. AWS API Gateway supports importing and exporting APIs using OpenAPI (Swagger…" at bounding box center [335, 393] width 0 height 10
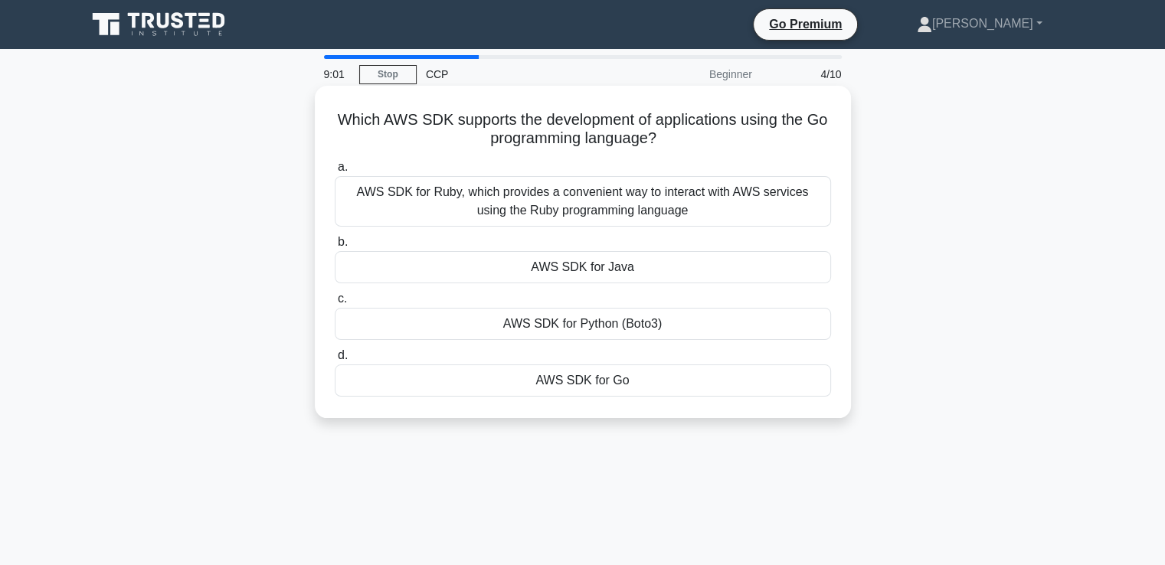
click at [558, 378] on div "AWS SDK for Go" at bounding box center [583, 381] width 496 height 32
click at [335, 361] on input "d. AWS SDK for Go" at bounding box center [335, 356] width 0 height 10
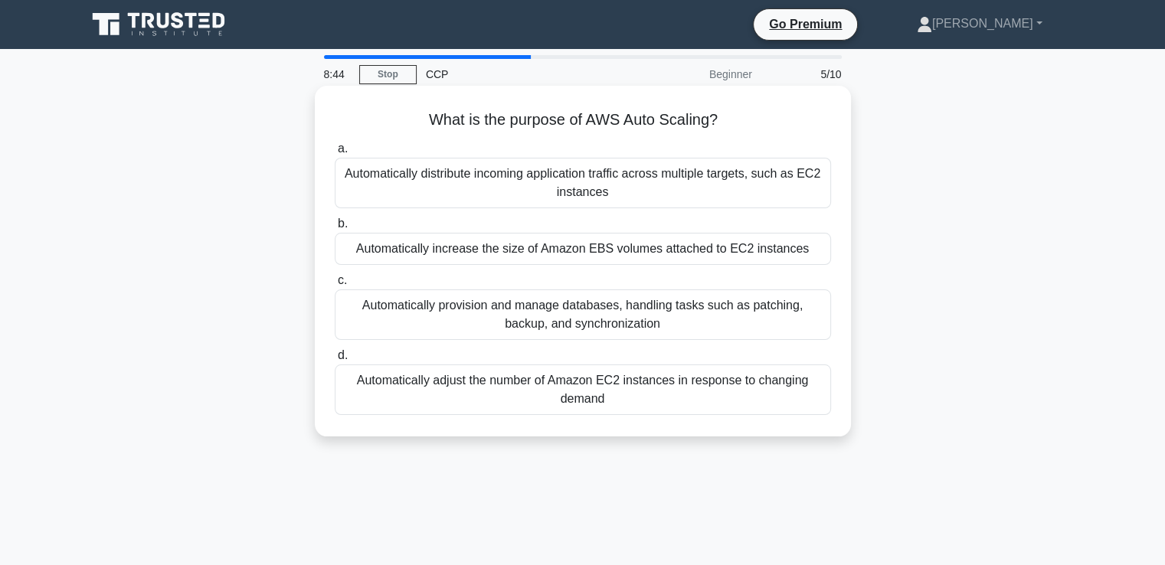
click at [668, 190] on div "Automatically distribute incoming application traffic across multiple targets, …" at bounding box center [583, 183] width 496 height 51
click at [335, 154] on input "a. Automatically distribute incoming application traffic across multiple target…" at bounding box center [335, 149] width 0 height 10
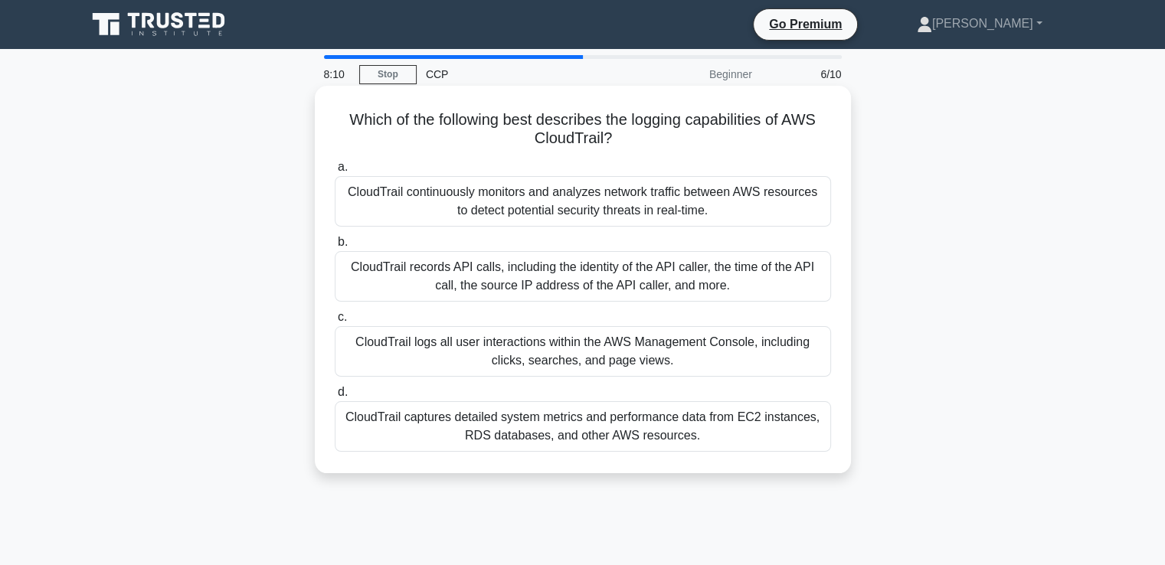
click at [561, 424] on div "CloudTrail captures detailed system metrics and performance data from EC2 insta…" at bounding box center [583, 426] width 496 height 51
click at [335, 397] on input "d. CloudTrail captures detailed system metrics and performance data from EC2 in…" at bounding box center [335, 393] width 0 height 10
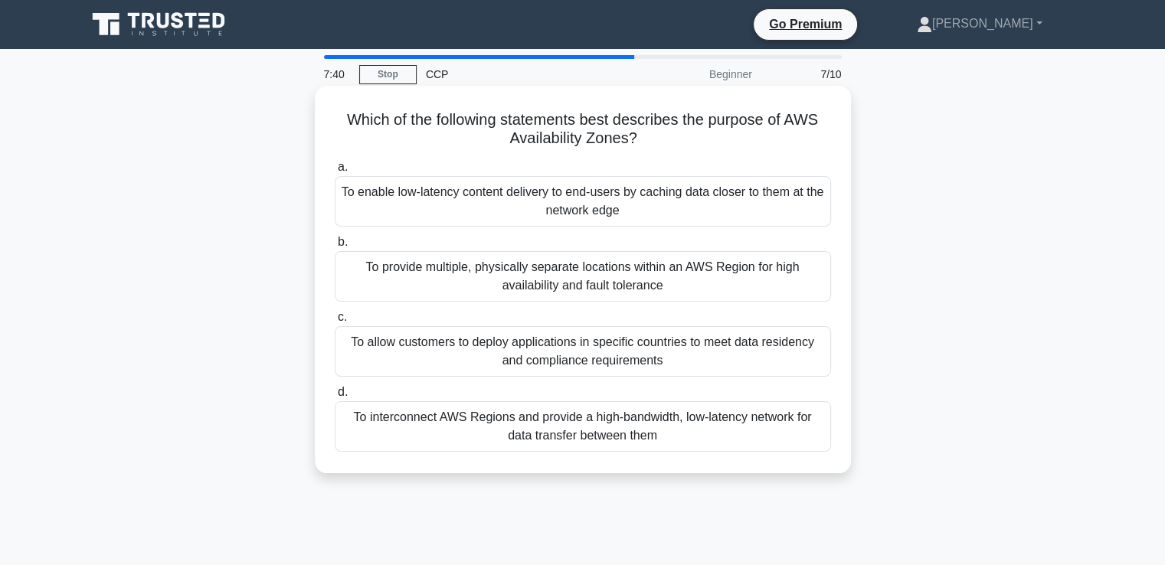
click at [561, 343] on div "To allow customers to deploy applications in specific countries to meet data re…" at bounding box center [583, 351] width 496 height 51
click at [335, 322] on input "c. To allow customers to deploy applications in specific countries to meet data…" at bounding box center [335, 317] width 0 height 10
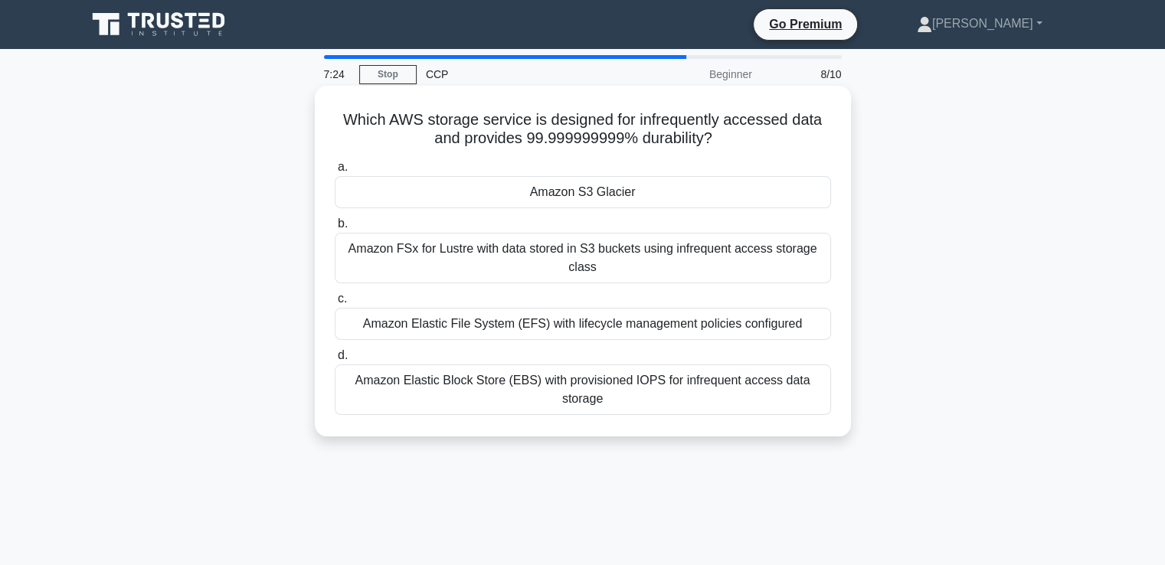
click at [628, 198] on div "Amazon S3 Glacier" at bounding box center [583, 192] width 496 height 32
click at [335, 172] on input "a. Amazon S3 Glacier" at bounding box center [335, 167] width 0 height 10
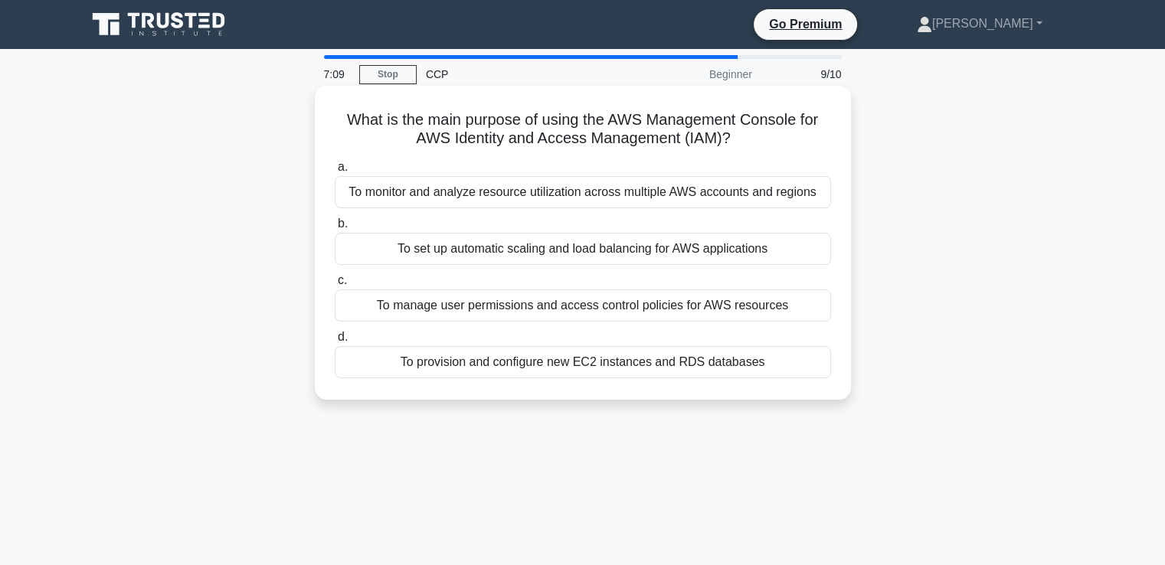
click at [561, 362] on div "To provision and configure new EC2 instances and RDS databases" at bounding box center [583, 362] width 496 height 32
click at [335, 342] on input "d. To provision and configure new EC2 instances and RDS databases" at bounding box center [335, 337] width 0 height 10
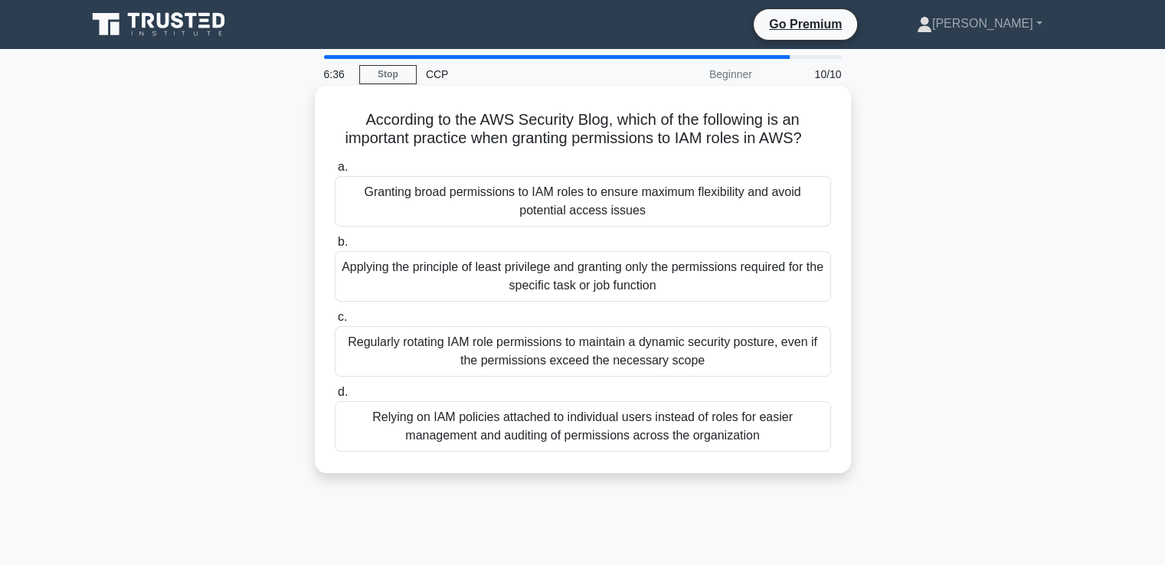
click at [508, 430] on div "Relying on IAM policies attached to individual users instead of roles for easie…" at bounding box center [583, 426] width 496 height 51
click at [335, 397] on input "d. Relying on IAM policies attached to individual users instead of roles for ea…" at bounding box center [335, 393] width 0 height 10
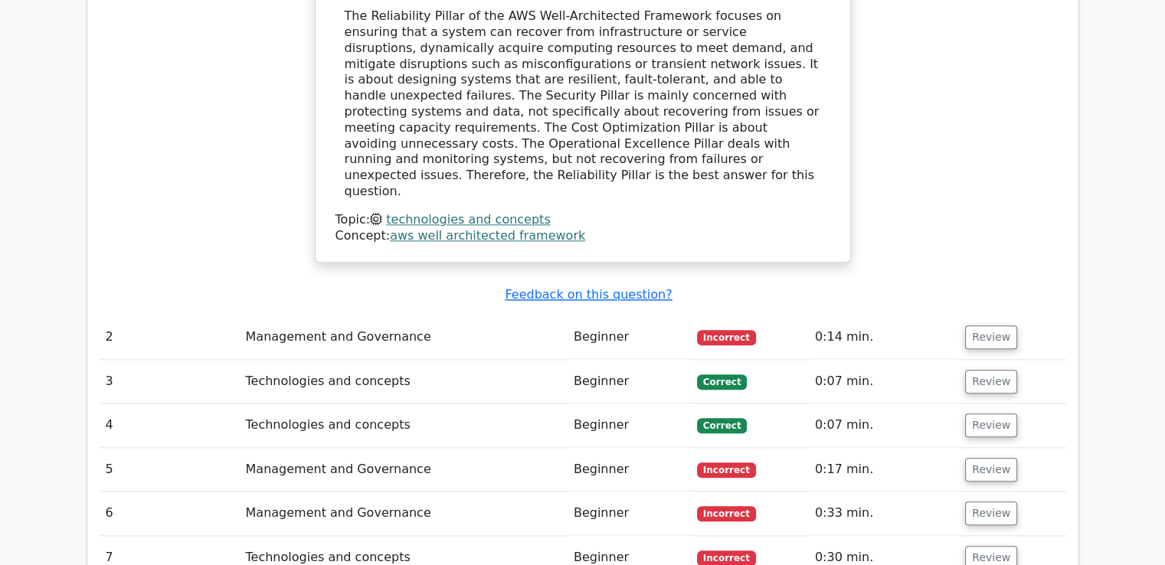
scroll to position [1685, 0]
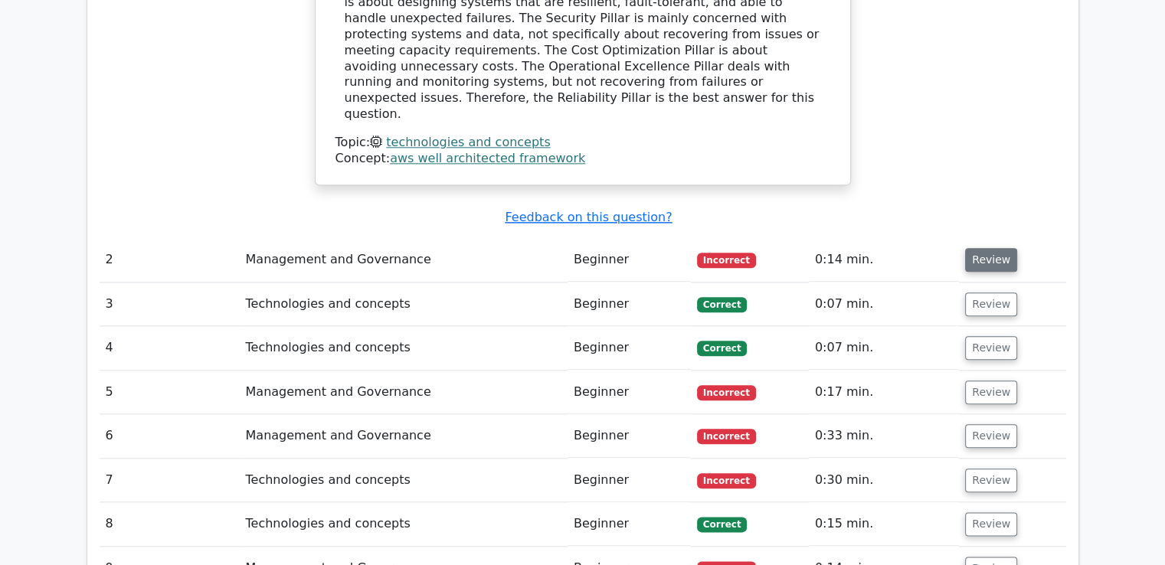
click at [999, 248] on button "Review" at bounding box center [991, 260] width 52 height 24
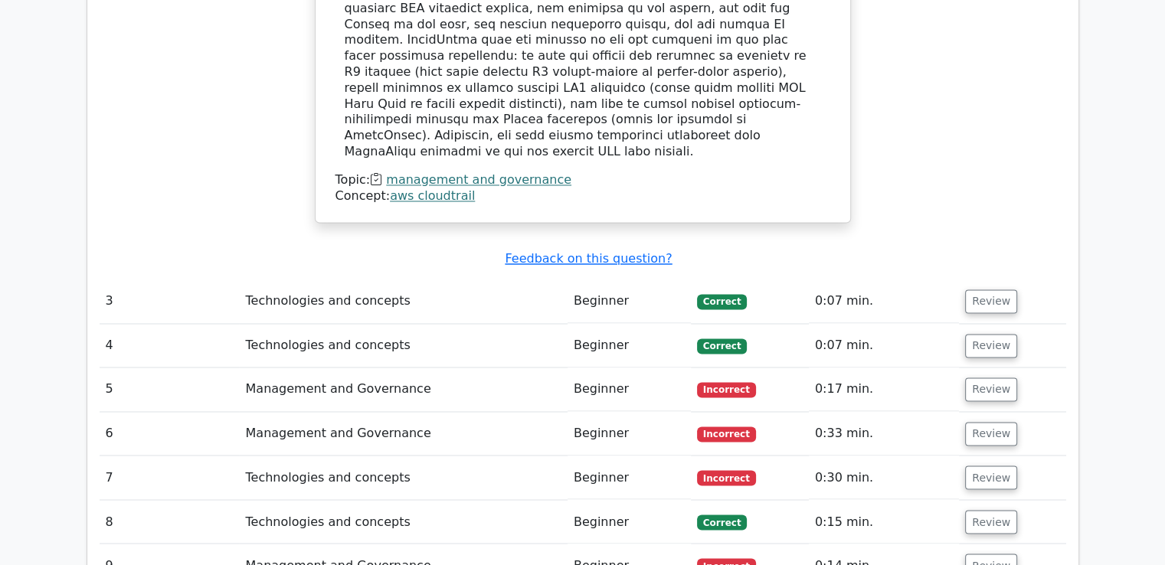
scroll to position [2451, 0]
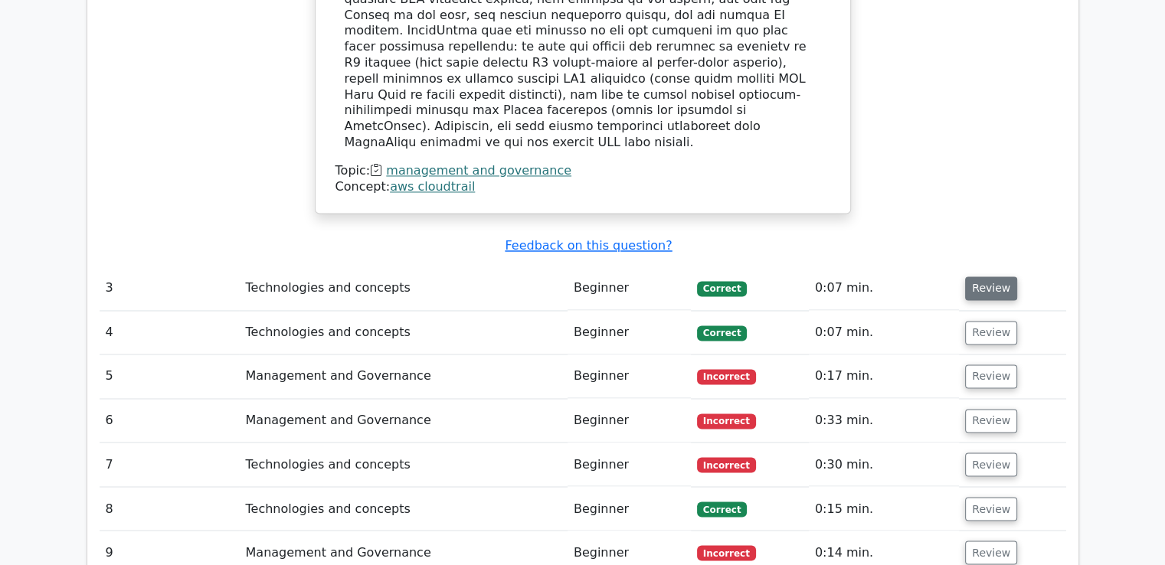
click at [998, 276] on button "Review" at bounding box center [991, 288] width 52 height 24
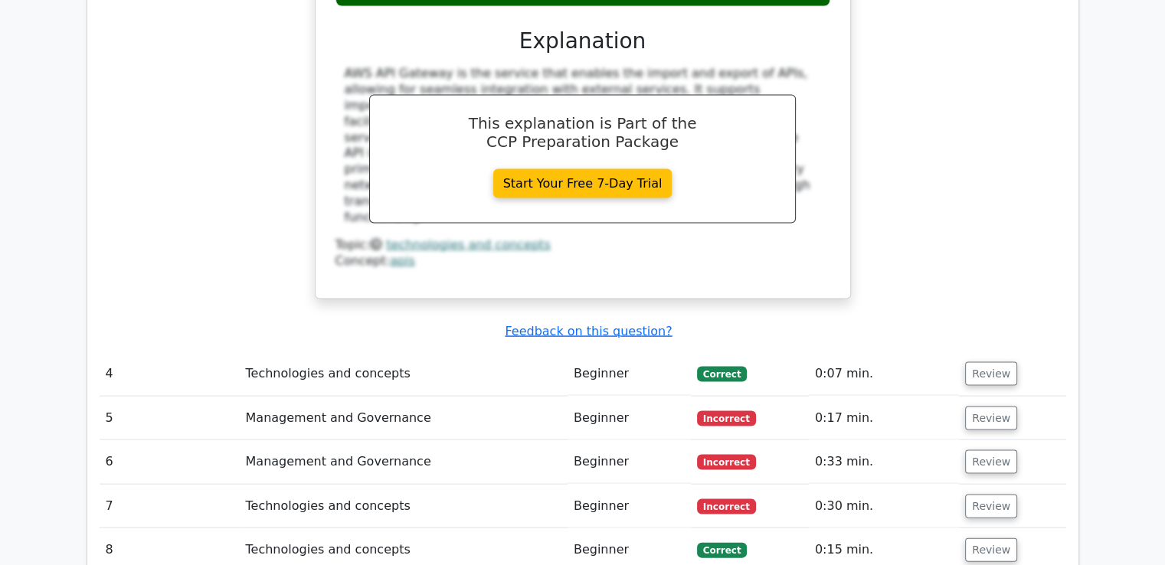
scroll to position [3217, 0]
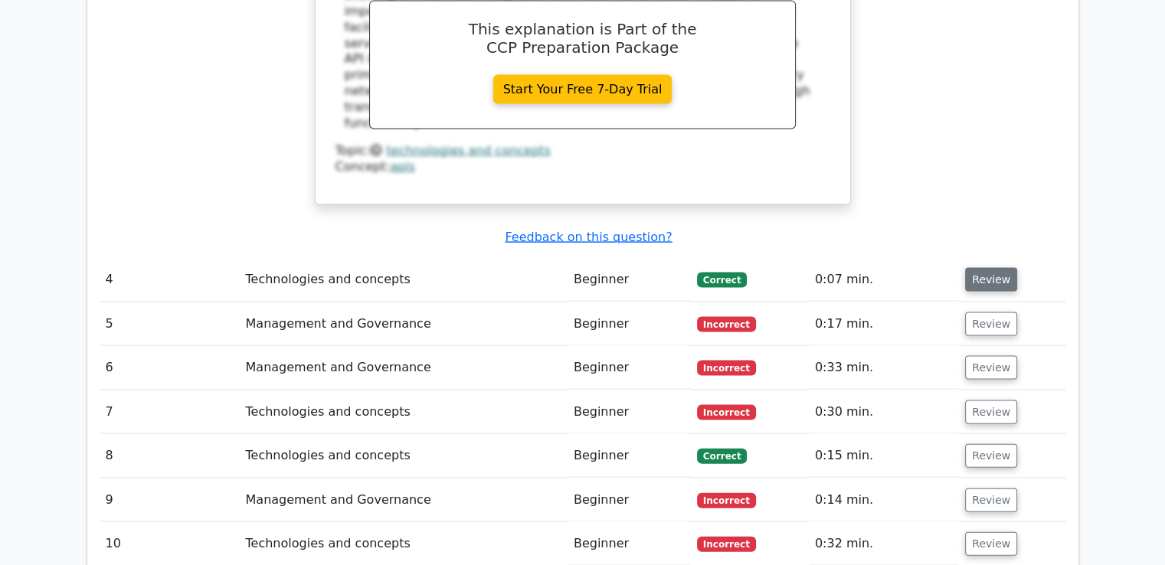
click at [986, 268] on button "Review" at bounding box center [991, 280] width 52 height 24
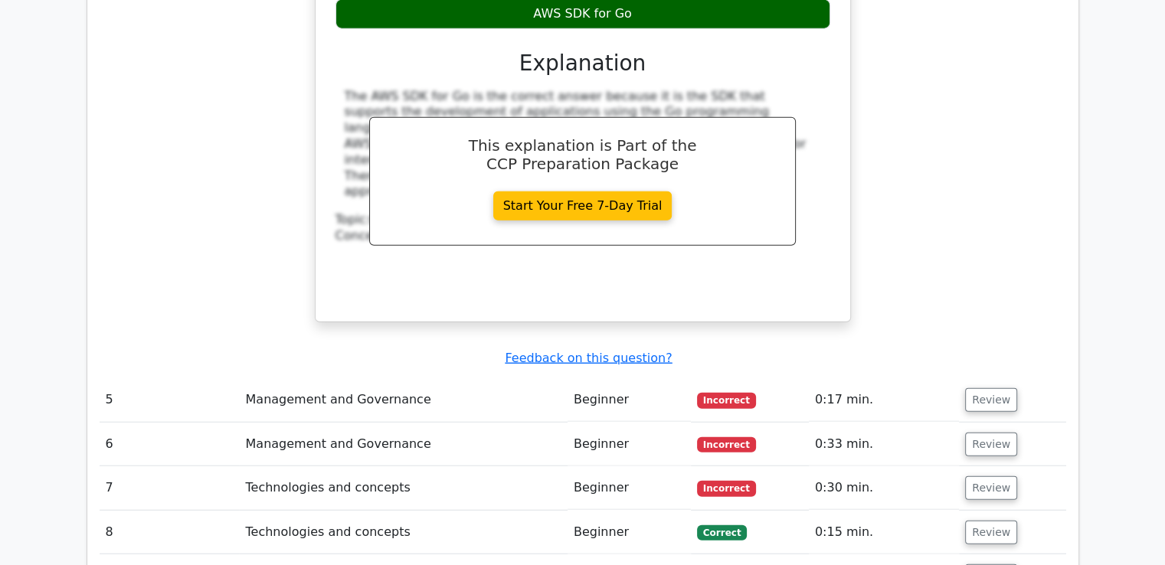
scroll to position [3829, 0]
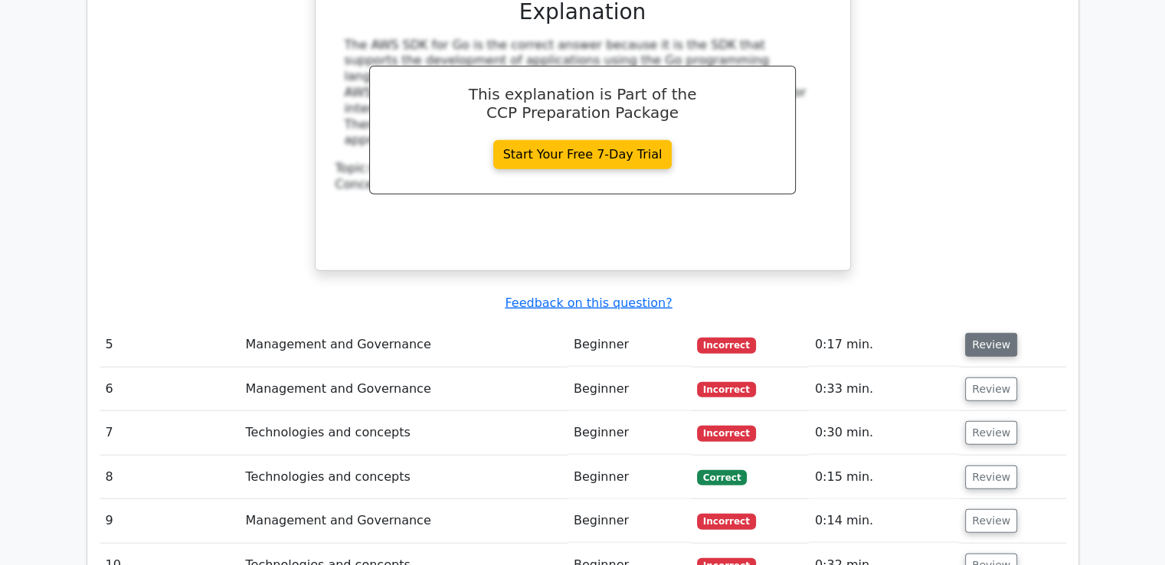
click at [983, 333] on button "Review" at bounding box center [991, 345] width 52 height 24
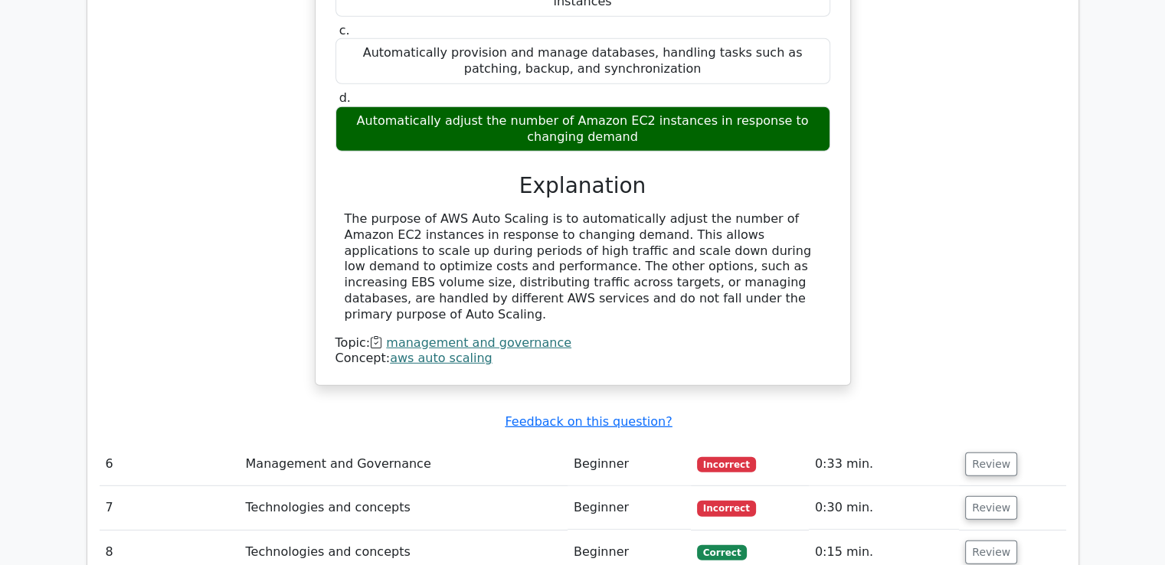
scroll to position [4365, 0]
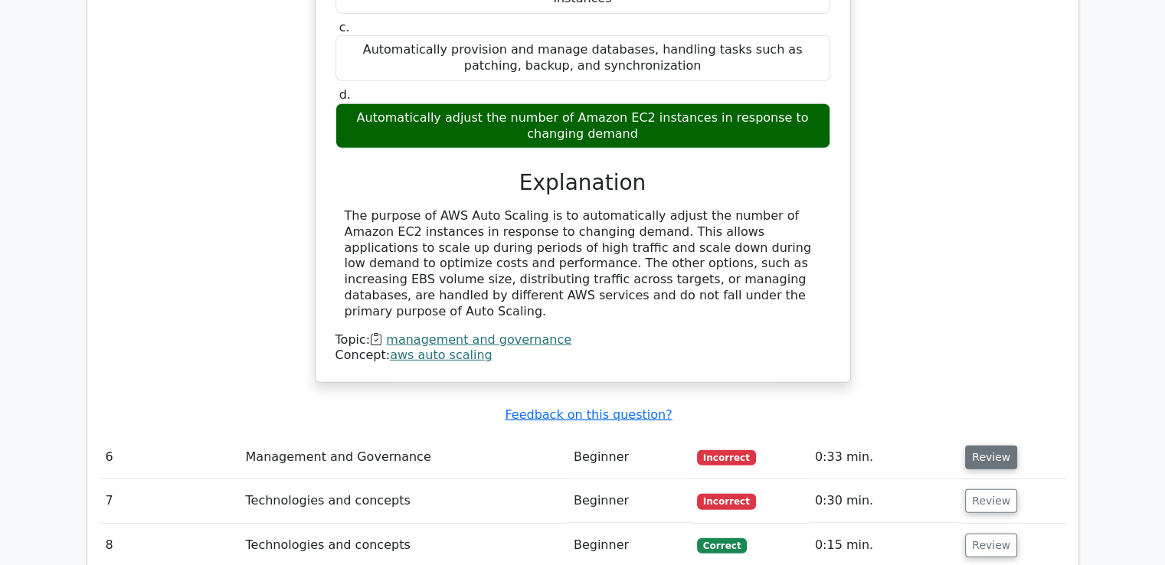
click at [1006, 446] on button "Review" at bounding box center [991, 458] width 52 height 24
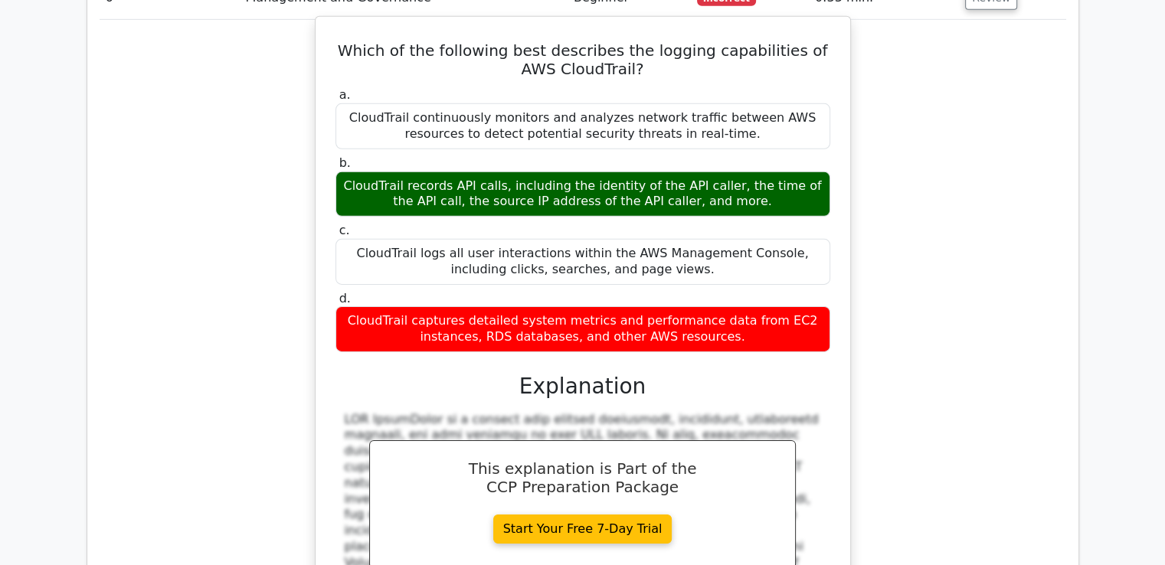
scroll to position [5208, 0]
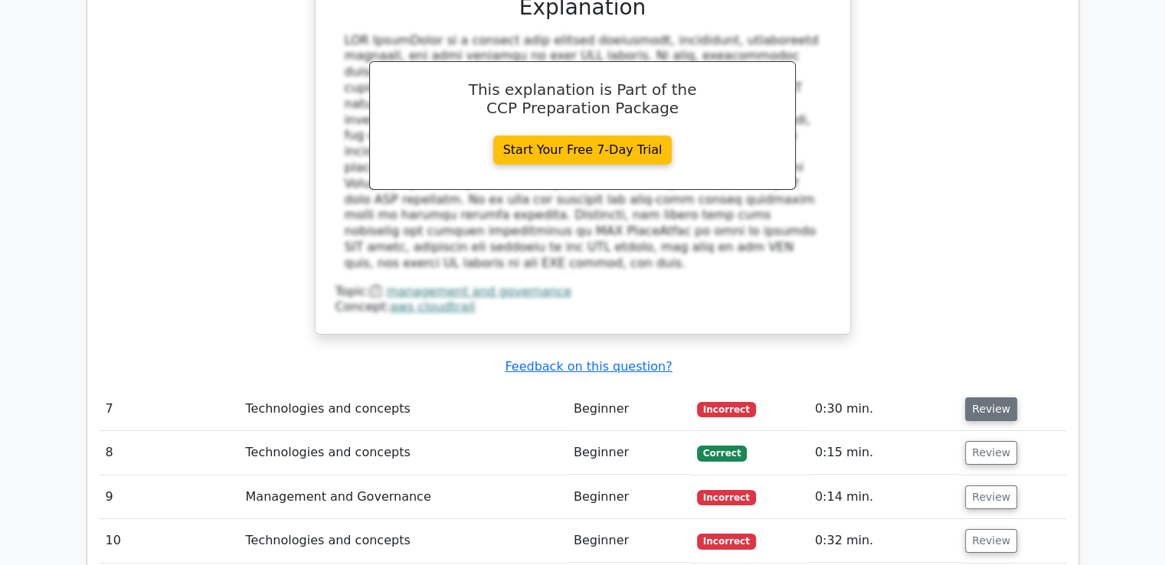
click at [986, 397] on button "Review" at bounding box center [991, 409] width 52 height 24
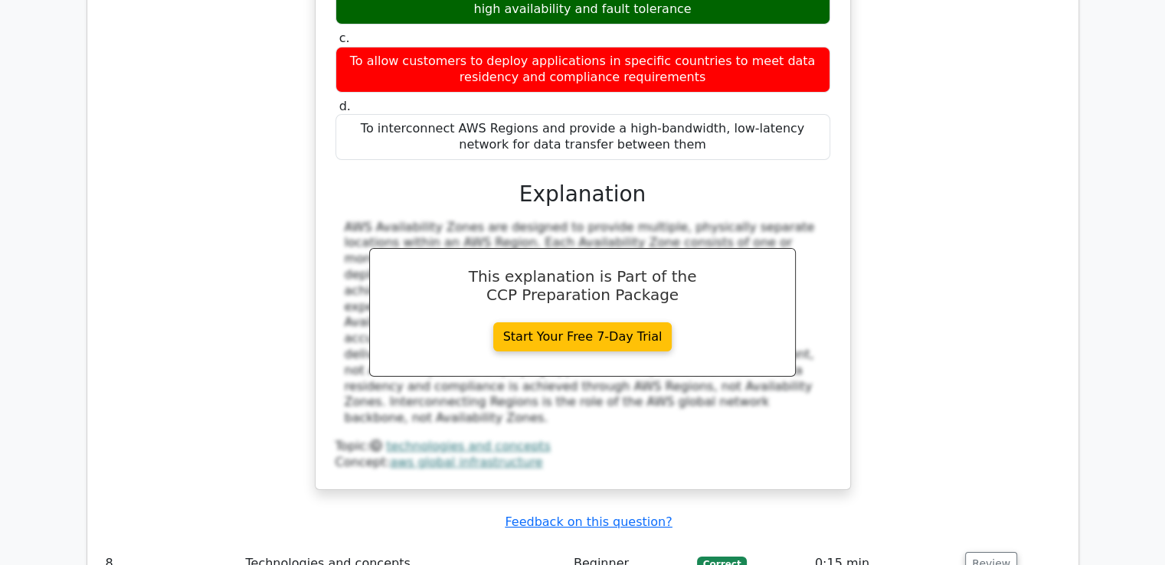
scroll to position [5820, 0]
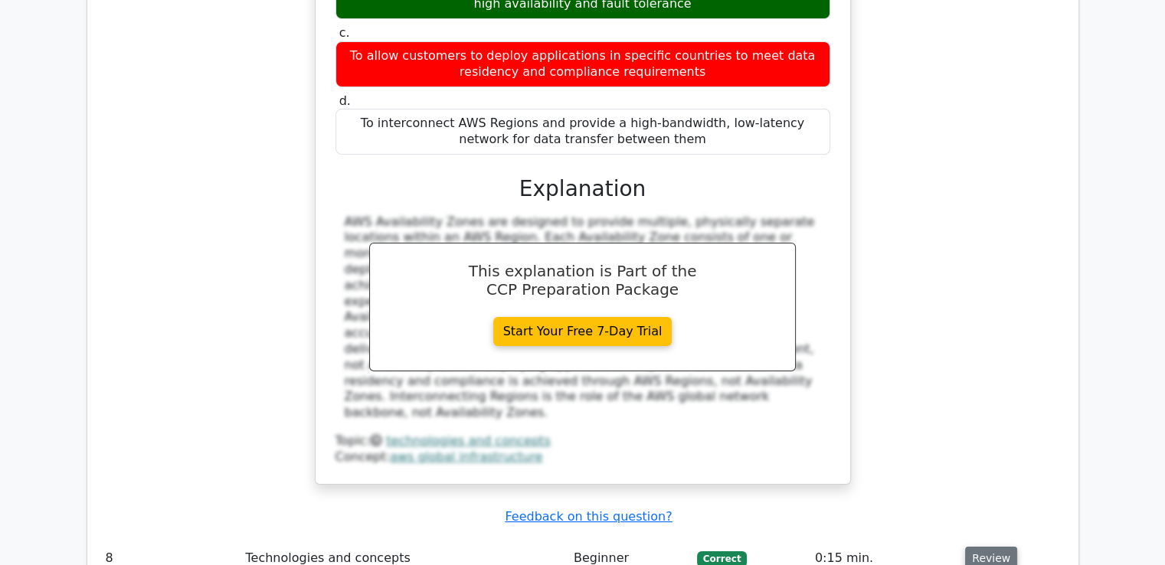
click at [986, 547] on button "Review" at bounding box center [991, 559] width 52 height 24
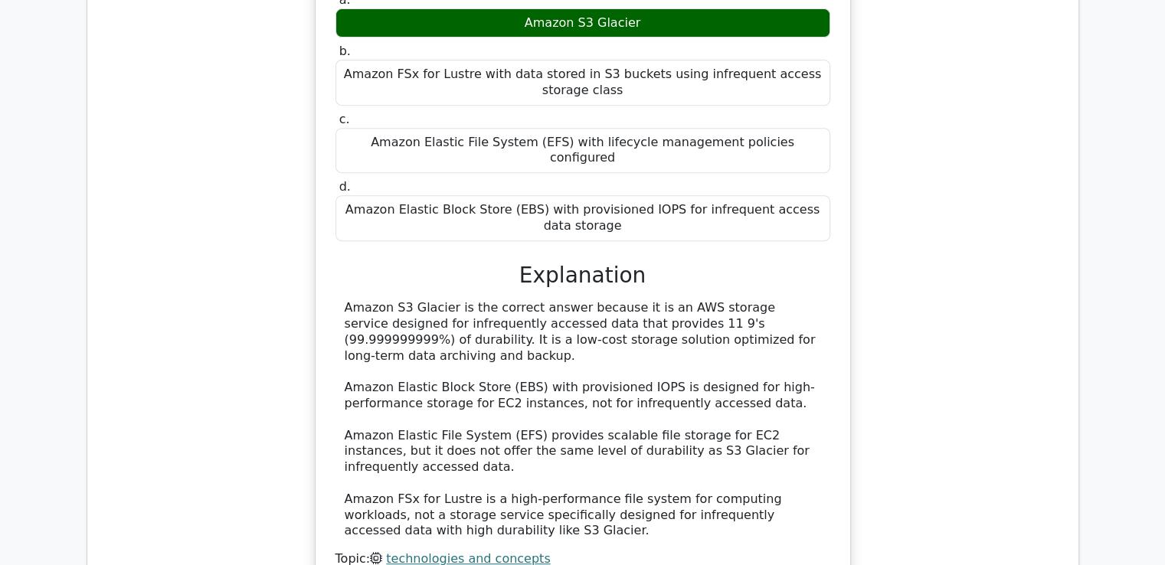
scroll to position [6510, 0]
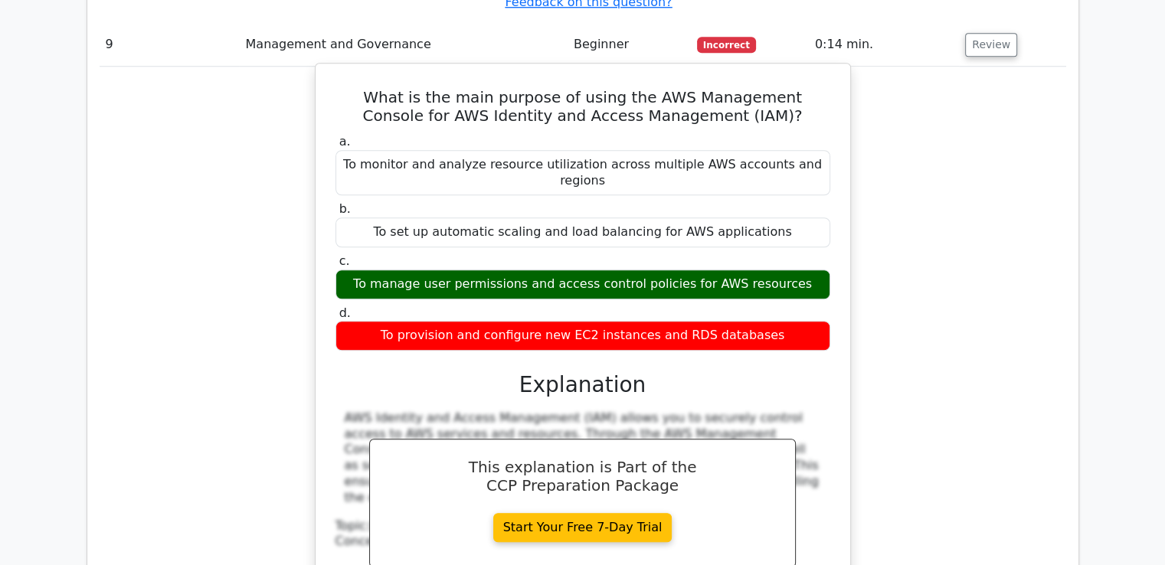
scroll to position [7122, 0]
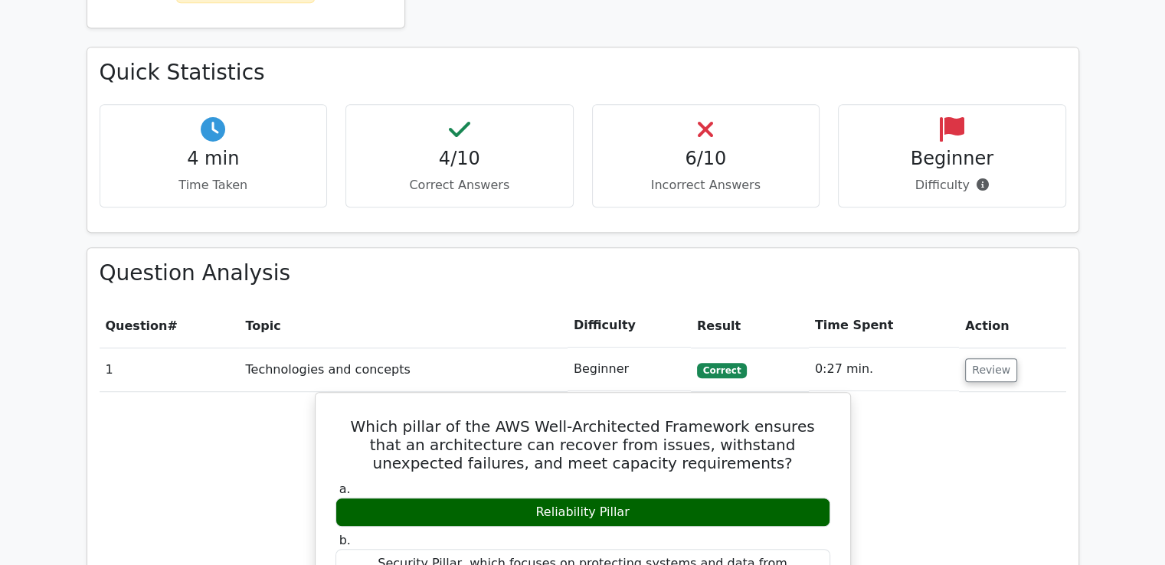
scroll to position [460, 0]
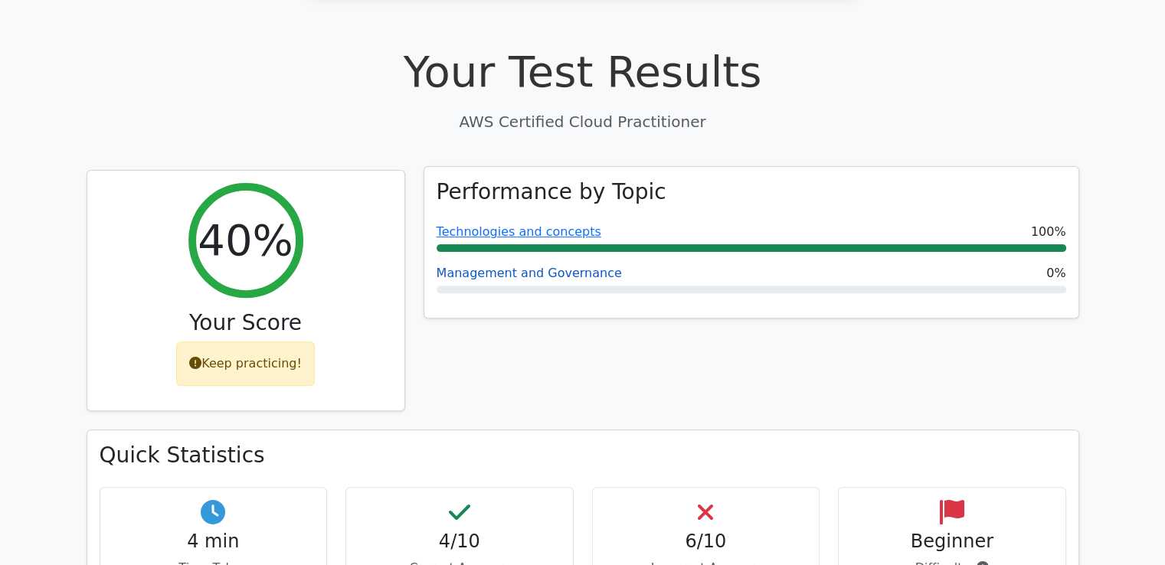
click at [541, 266] on link "Management and Governance" at bounding box center [529, 273] width 185 height 15
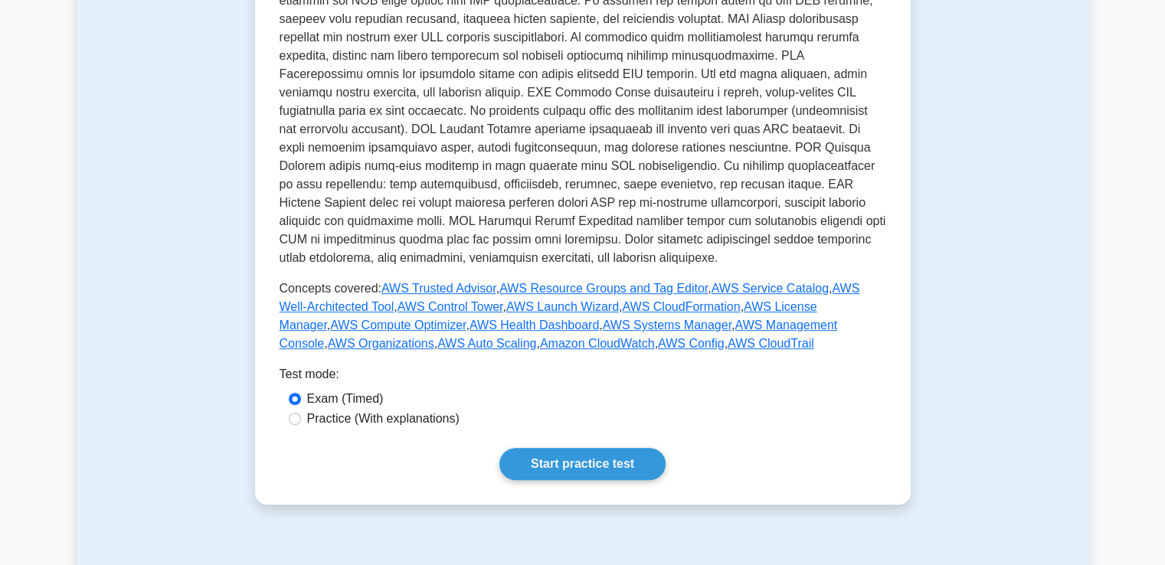
scroll to position [766, 0]
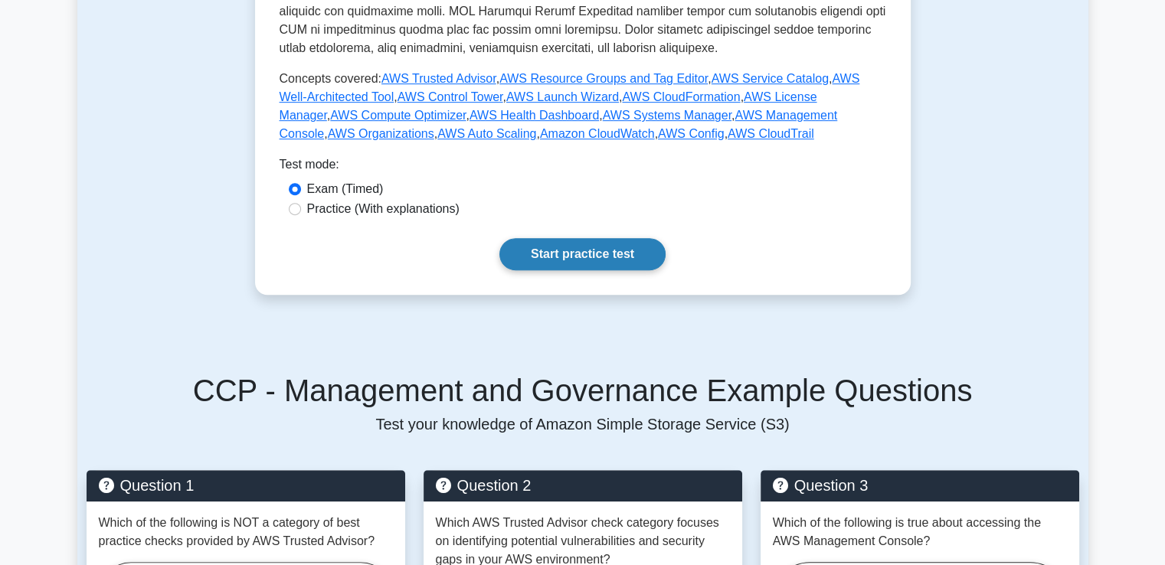
click at [603, 253] on link "Start practice test" at bounding box center [582, 254] width 166 height 32
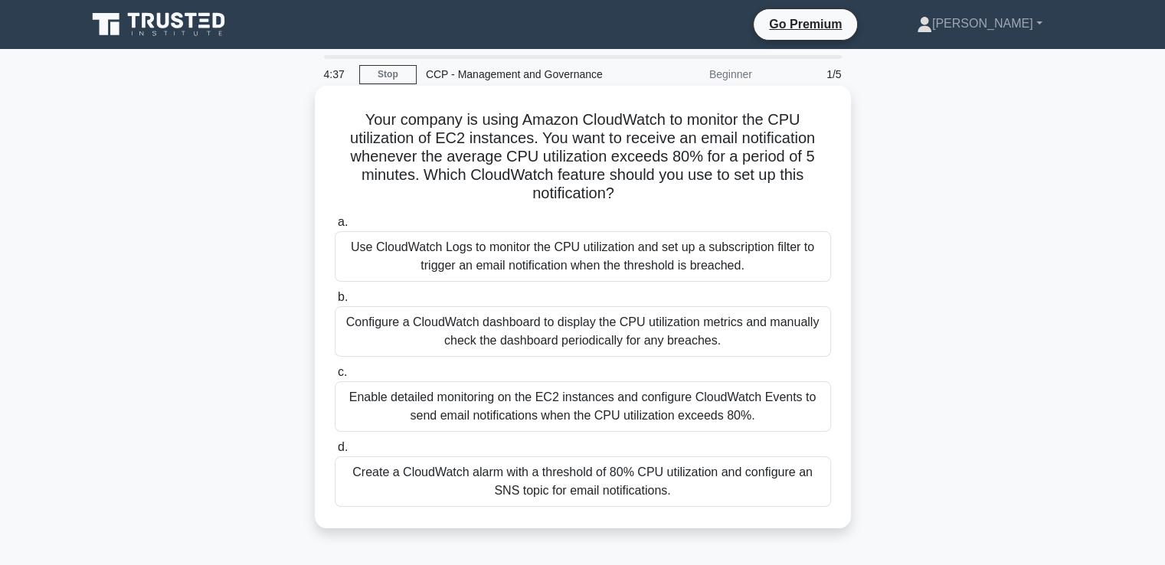
click at [544, 464] on div "Create a CloudWatch alarm with a threshold of 80% CPU utilization and configure…" at bounding box center [583, 481] width 496 height 51
click at [335, 453] on input "d. Create a CloudWatch alarm with a threshold of 80% CPU utilization and config…" at bounding box center [335, 448] width 0 height 10
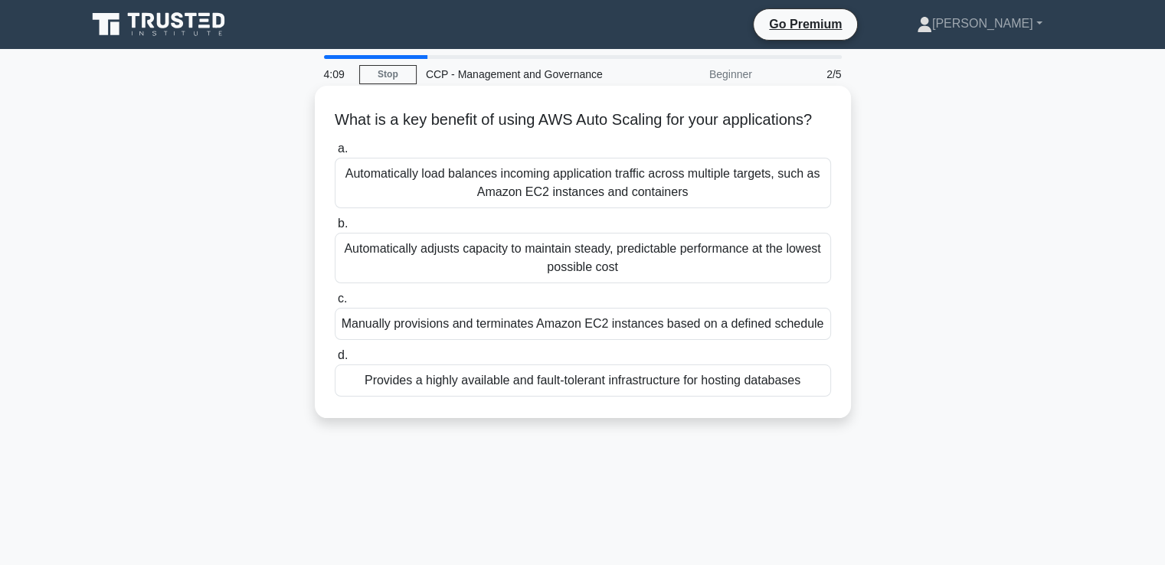
click at [441, 208] on div "Automatically load balances incoming application traffic across multiple target…" at bounding box center [583, 183] width 496 height 51
click at [335, 154] on input "a. Automatically load balances incoming application traffic across multiple tar…" at bounding box center [335, 149] width 0 height 10
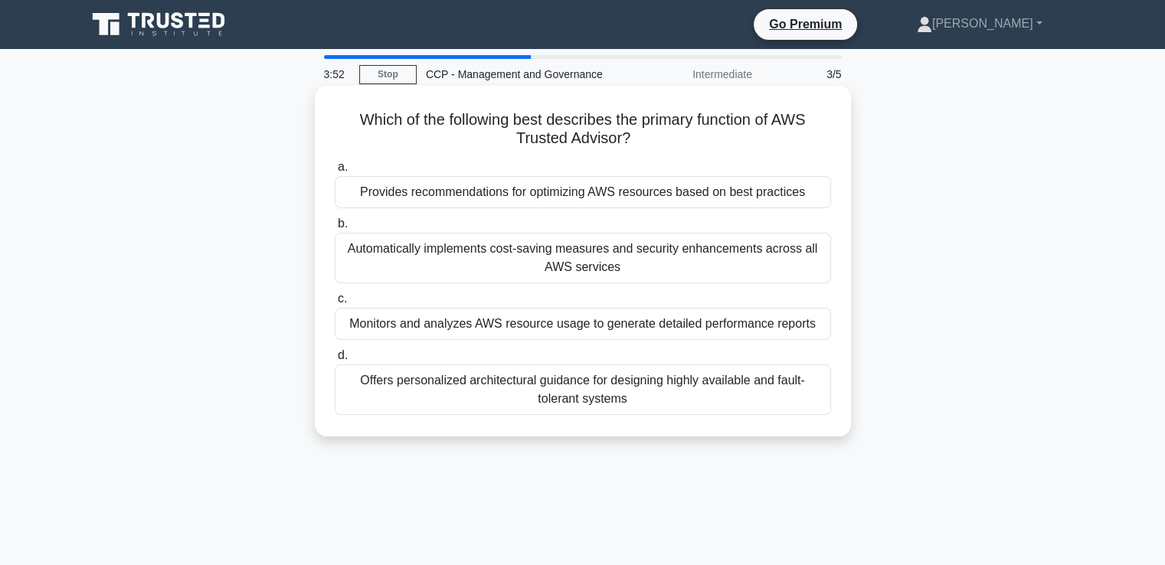
click at [376, 397] on div "Offers personalized architectural guidance for designing highly available and f…" at bounding box center [583, 390] width 496 height 51
click at [335, 361] on input "d. Offers personalized architectural guidance for designing highly available an…" at bounding box center [335, 356] width 0 height 10
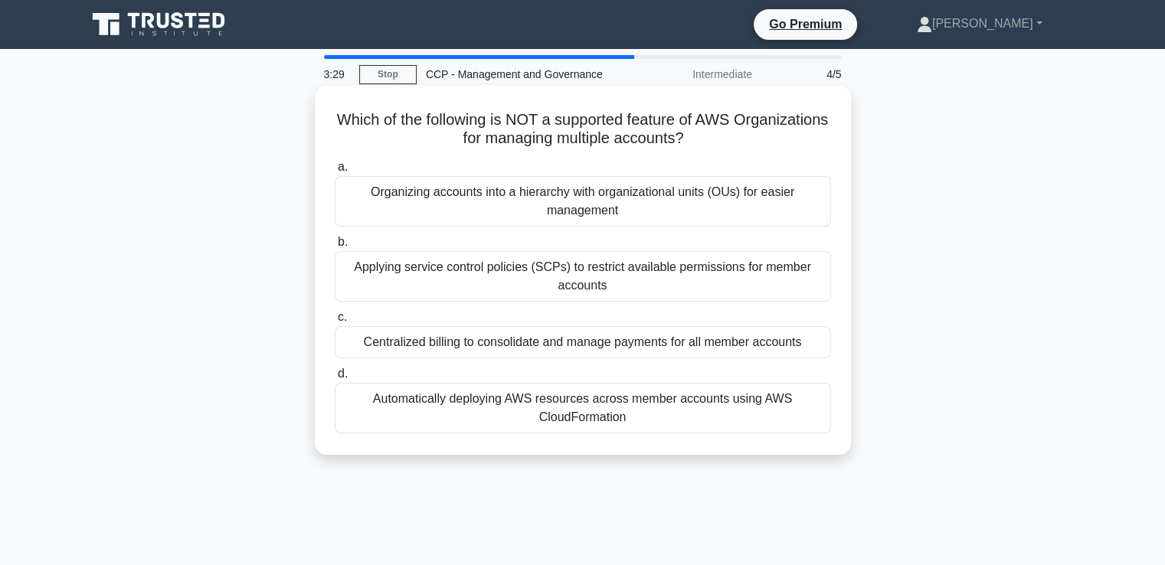
click at [576, 263] on div "Applying service control policies (SCPs) to restrict available permissions for …" at bounding box center [583, 276] width 496 height 51
click at [335, 247] on input "b. Applying service control policies (SCPs) to restrict available permissions f…" at bounding box center [335, 242] width 0 height 10
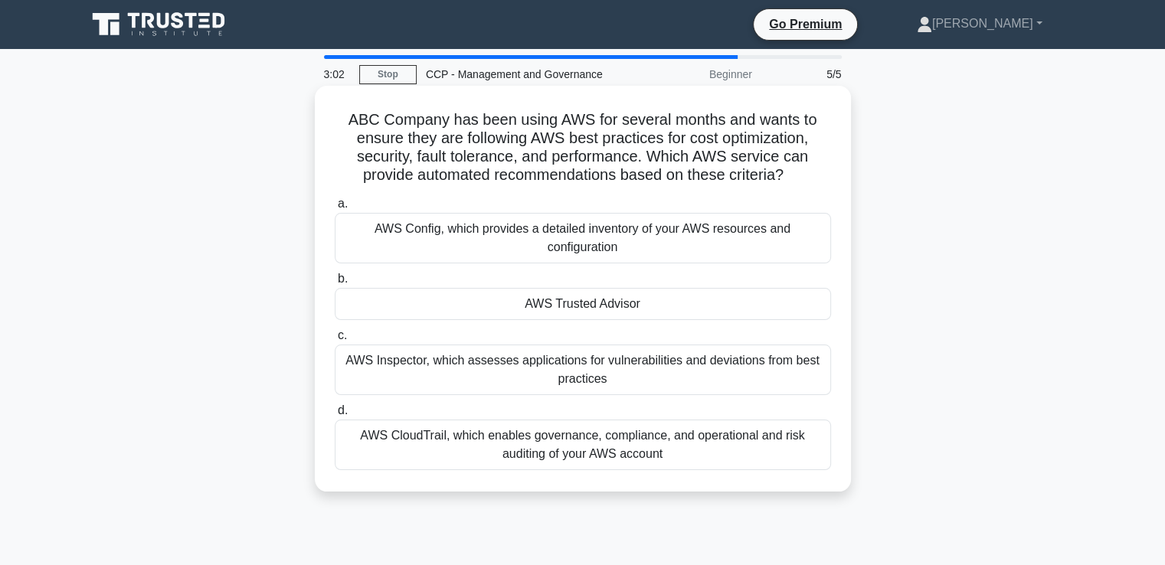
click at [584, 298] on div "AWS Trusted Advisor" at bounding box center [583, 304] width 496 height 32
click at [335, 284] on input "b. AWS Trusted Advisor" at bounding box center [335, 279] width 0 height 10
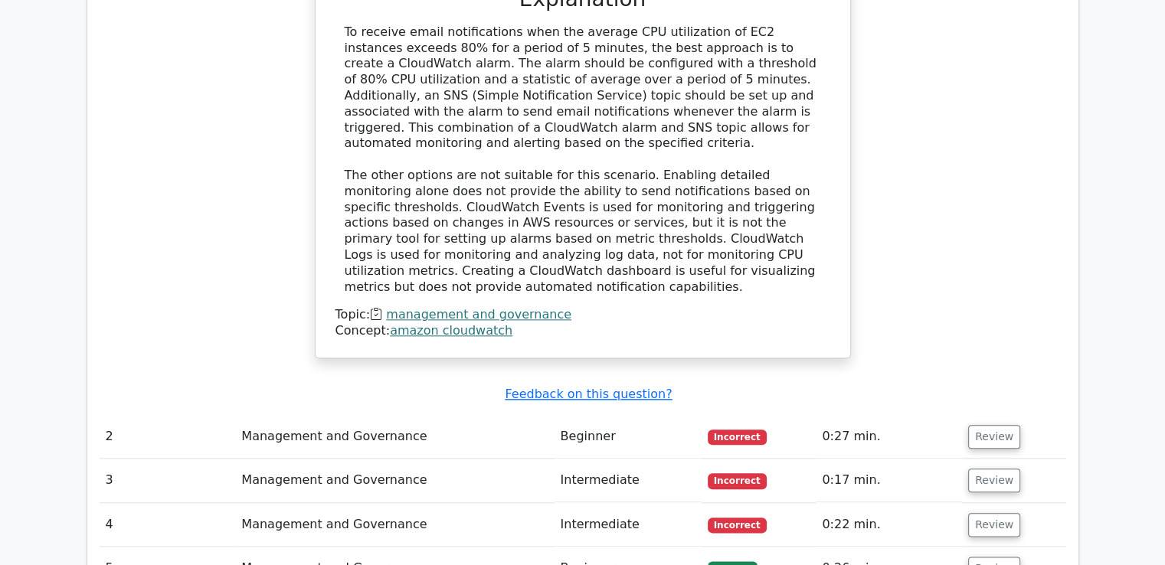
scroll to position [1685, 0]
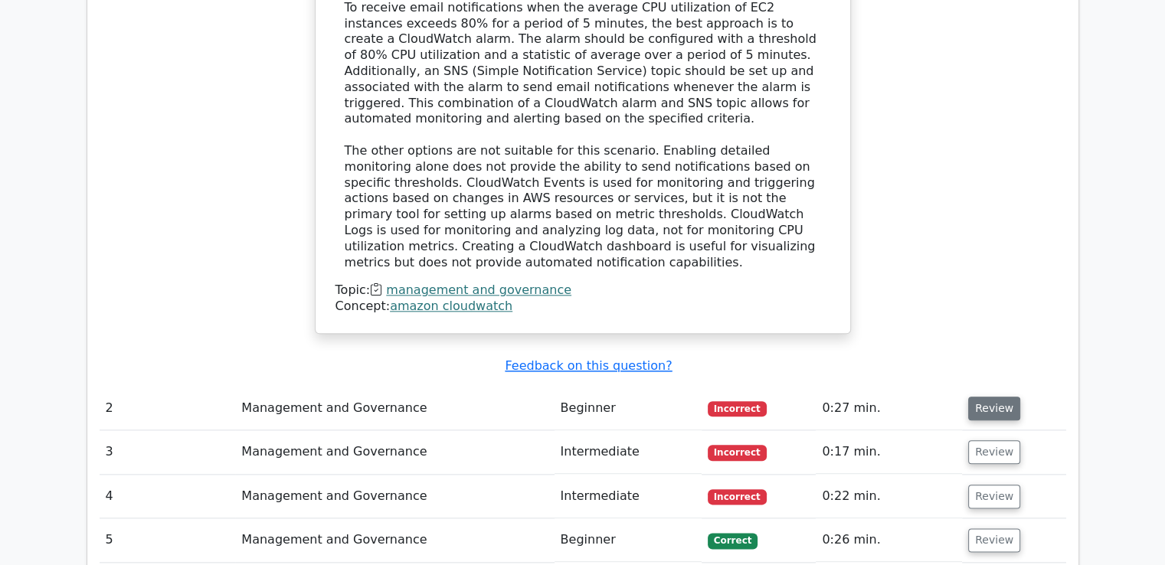
click at [985, 397] on button "Review" at bounding box center [994, 409] width 52 height 24
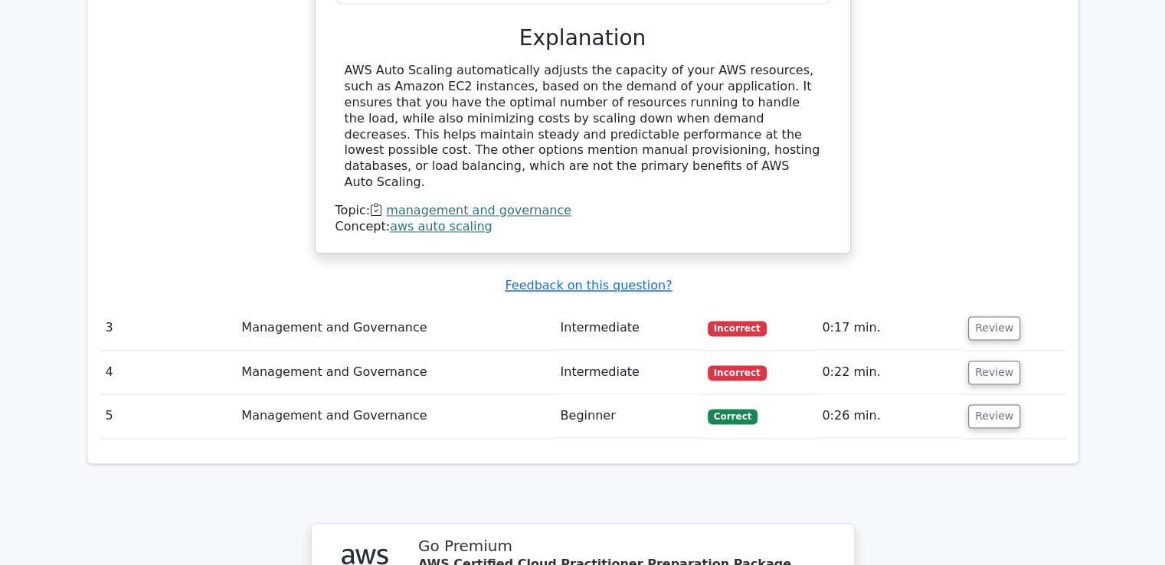
scroll to position [2451, 0]
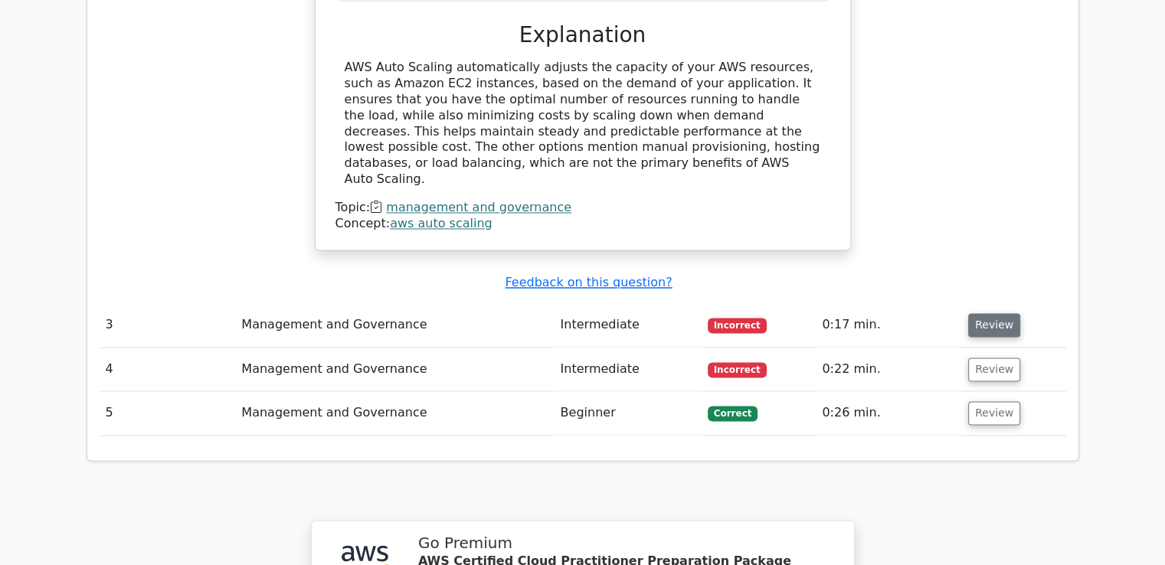
click at [976, 313] on button "Review" at bounding box center [994, 325] width 52 height 24
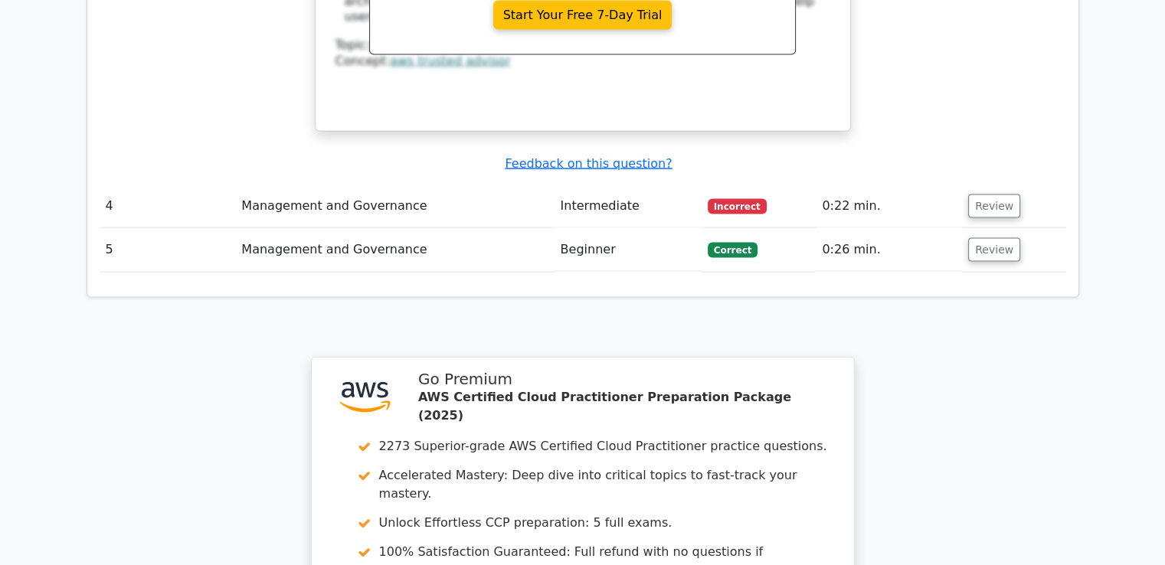
scroll to position [3370, 0]
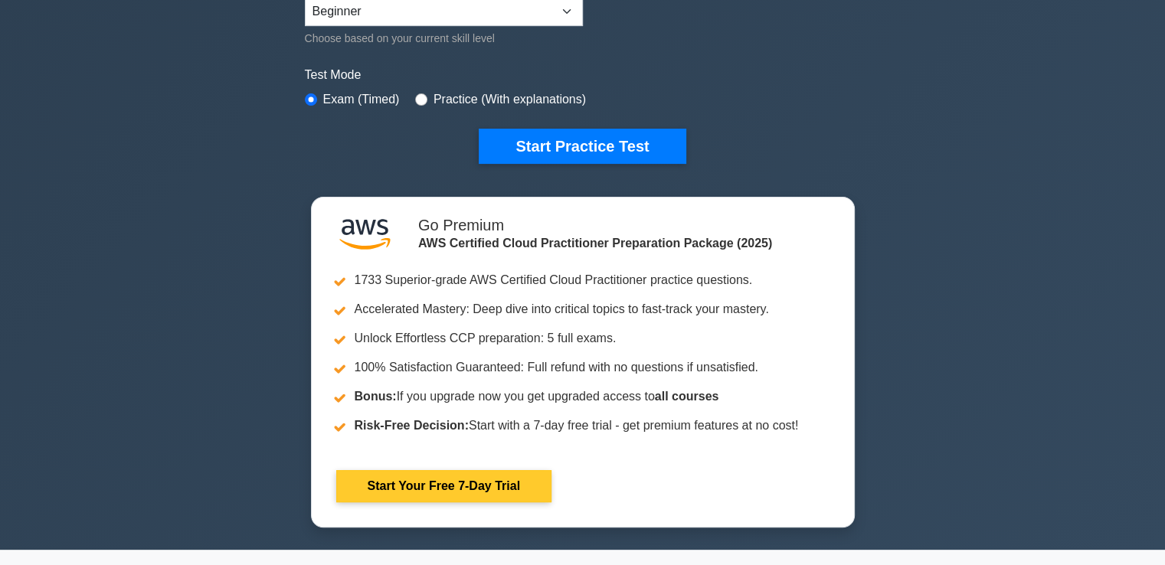
scroll to position [383, 0]
